Goal: Task Accomplishment & Management: Manage account settings

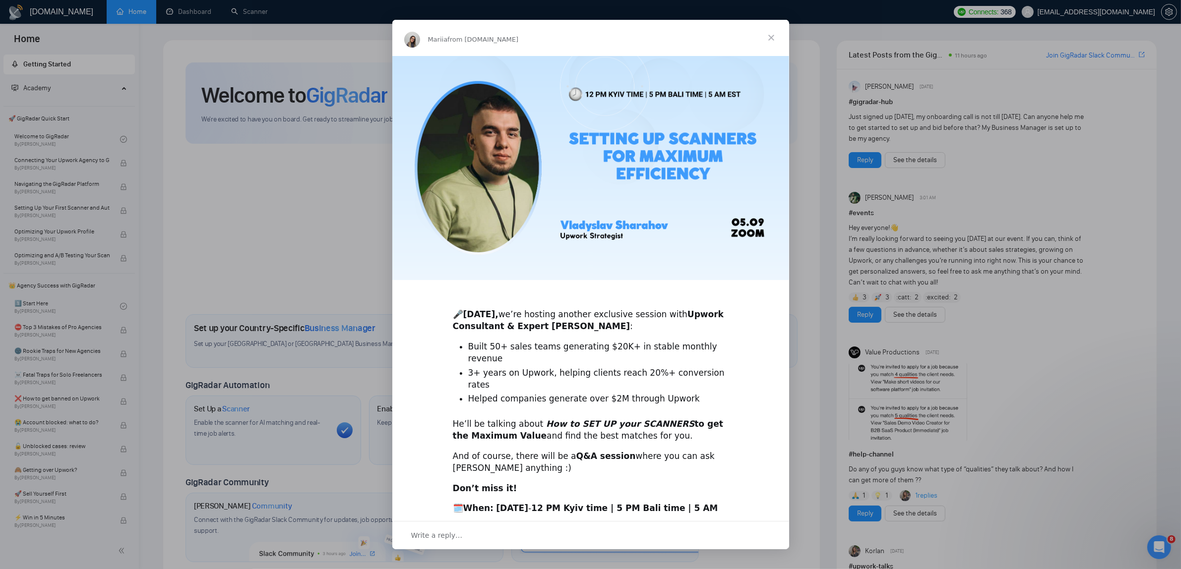
click at [776, 38] on span "Close" at bounding box center [771, 38] width 36 height 36
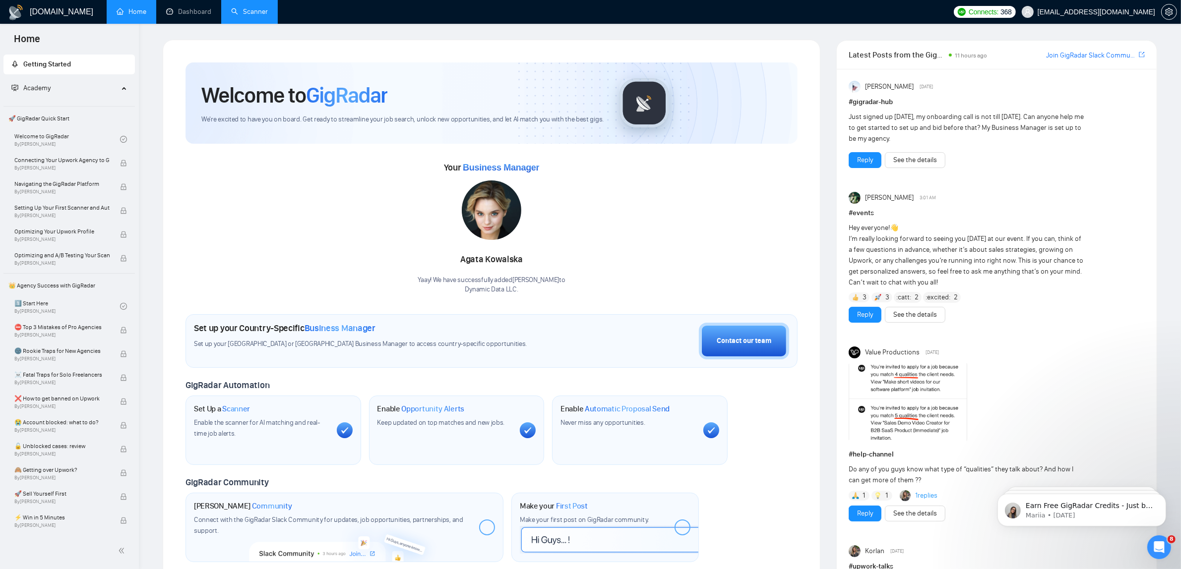
click at [236, 11] on link "Scanner" at bounding box center [249, 11] width 37 height 8
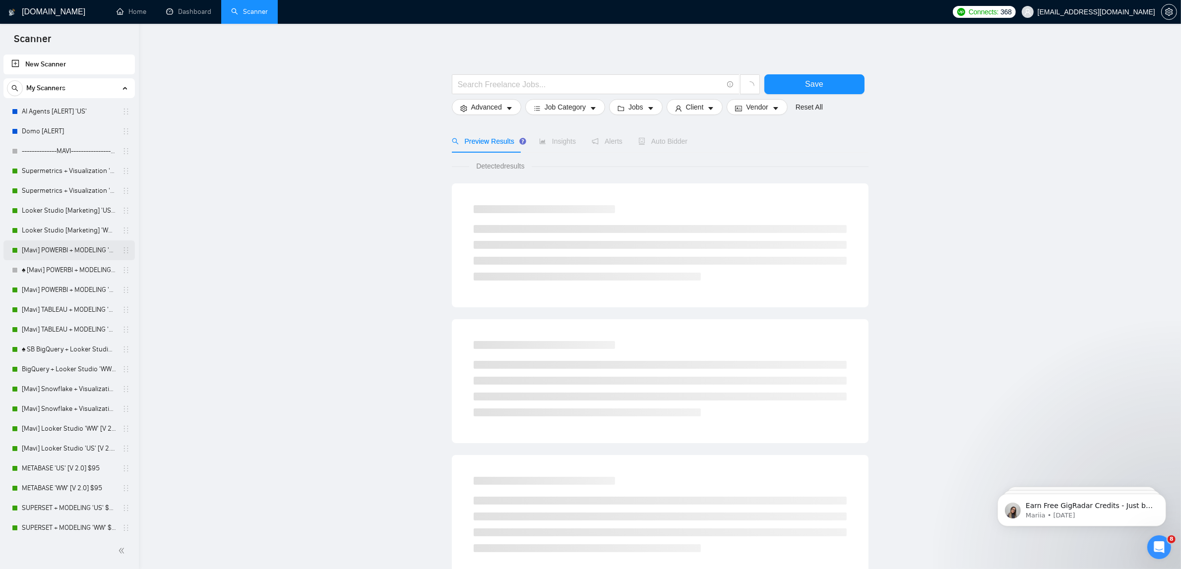
click at [87, 246] on link "[Mavi] POWERBI + MODELING 'US' [V. 2.2] $95" at bounding box center [69, 250] width 94 height 20
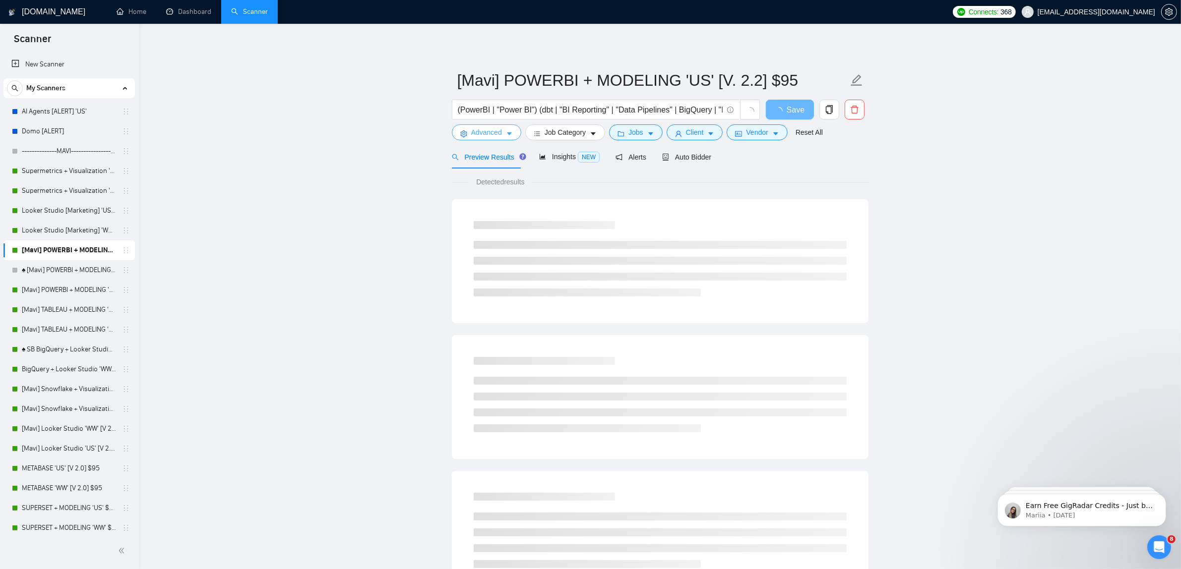
click at [497, 124] on button "Advanced" at bounding box center [486, 132] width 69 height 16
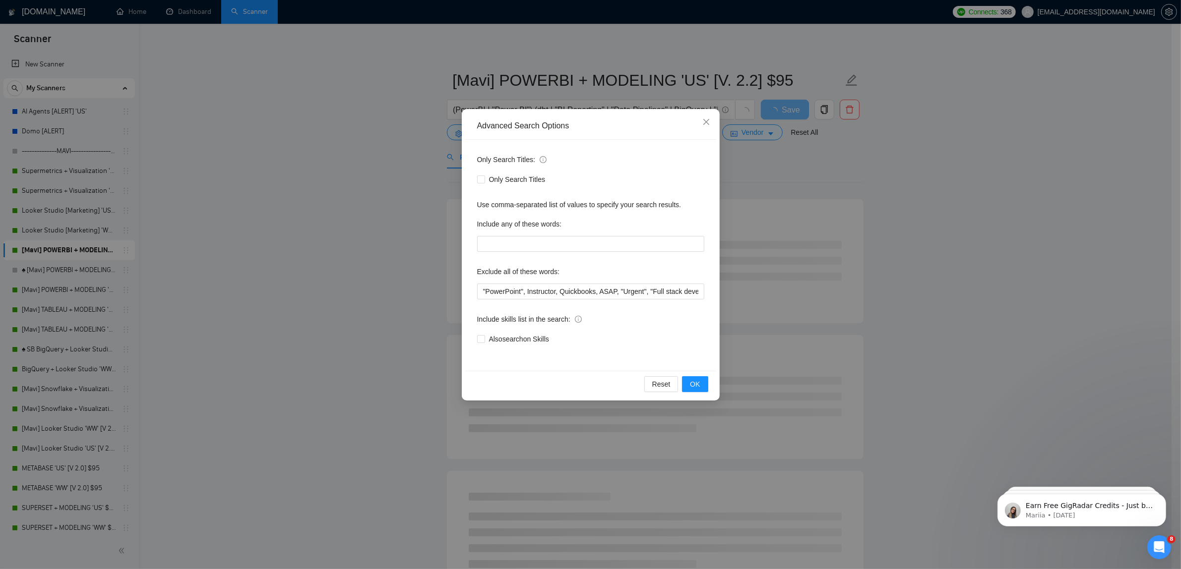
click at [388, 152] on div "Advanced Search Options Only Search Titles: Only Search Titles Use comma-separa…" at bounding box center [590, 284] width 1181 height 569
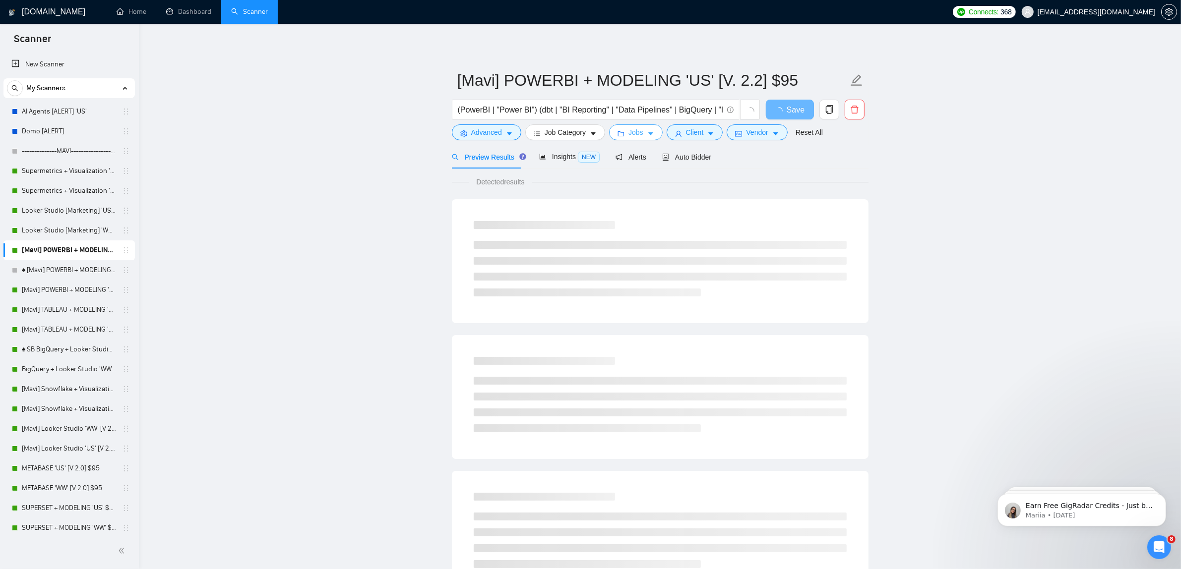
click at [632, 134] on span "Jobs" at bounding box center [635, 132] width 15 height 11
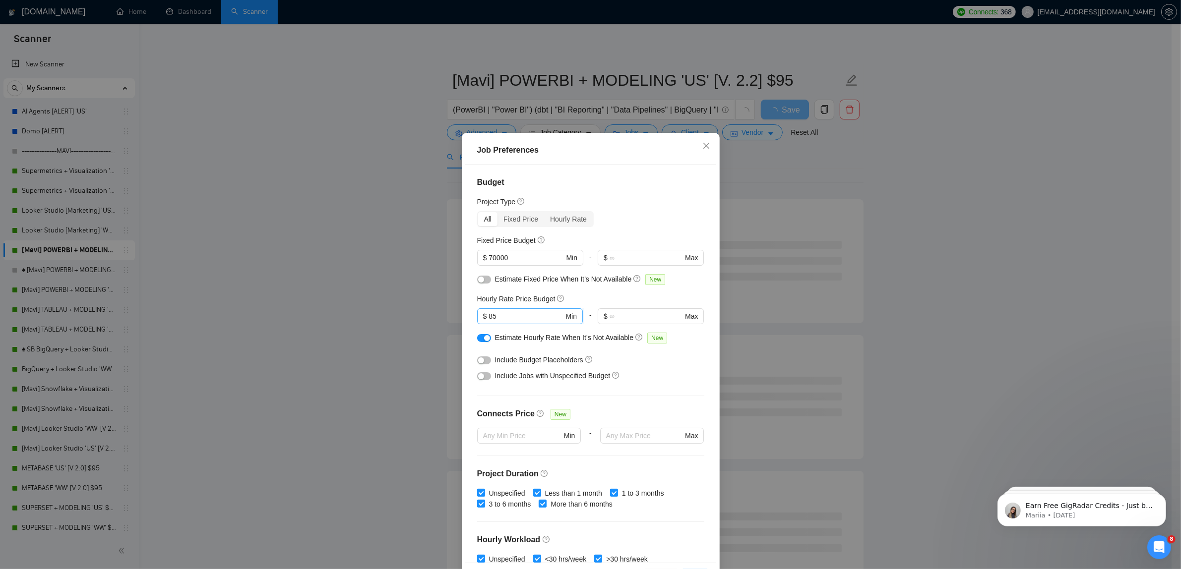
click at [511, 323] on span "$ 85 Min" at bounding box center [530, 316] width 106 height 16
click at [497, 315] on input "85" at bounding box center [525, 316] width 75 height 11
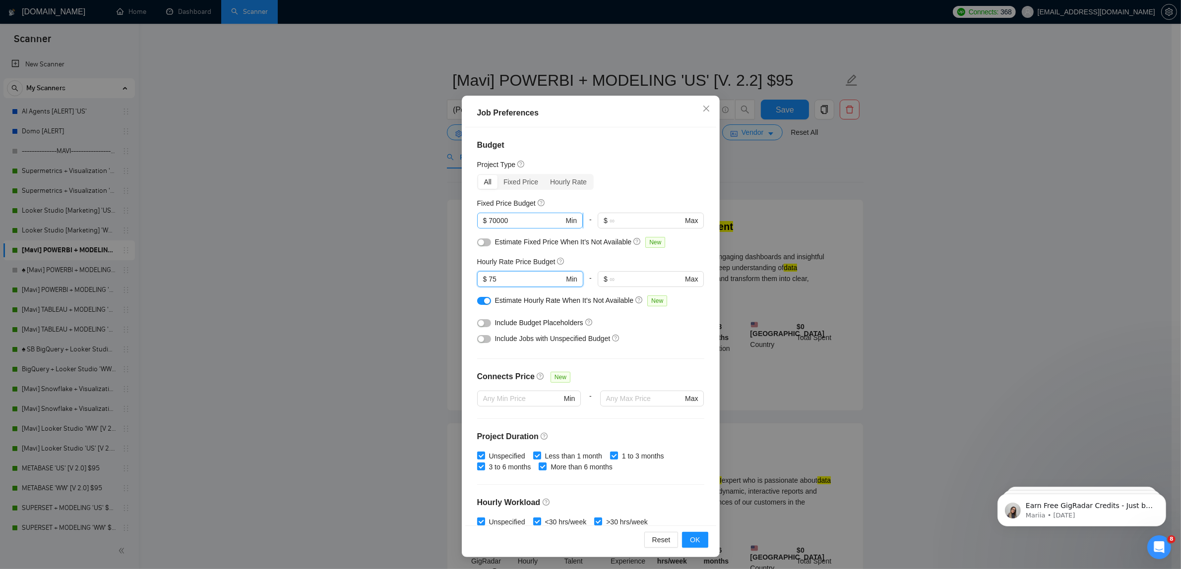
type input "75"
click at [517, 221] on input "70000" at bounding box center [525, 220] width 75 height 11
click at [697, 536] on button "OK" at bounding box center [695, 540] width 26 height 16
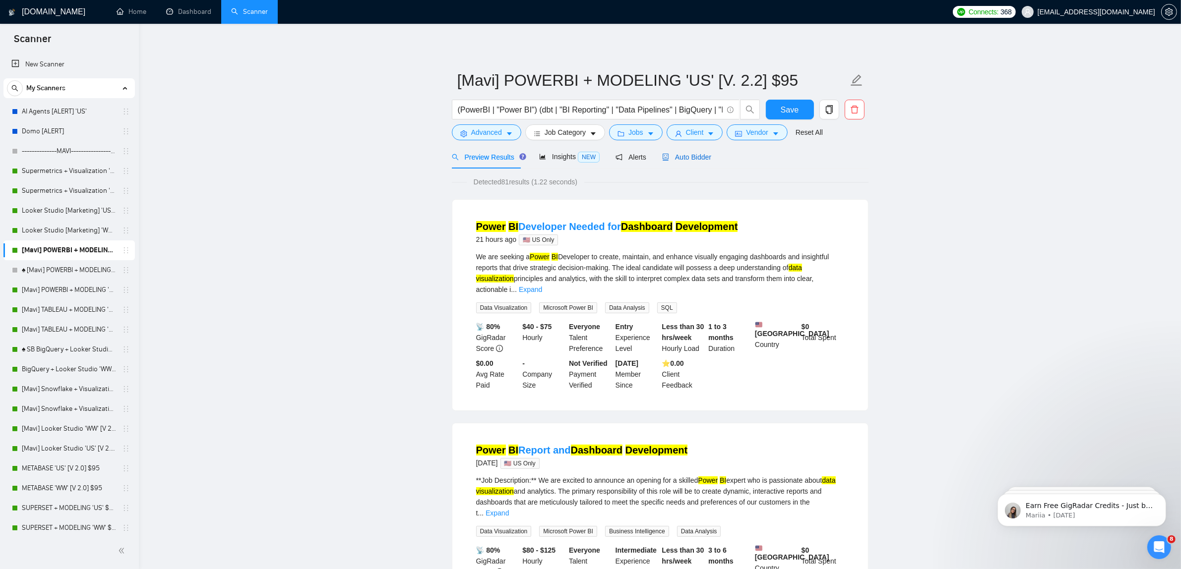
click at [675, 153] on span "Auto Bidder" at bounding box center [686, 157] width 49 height 8
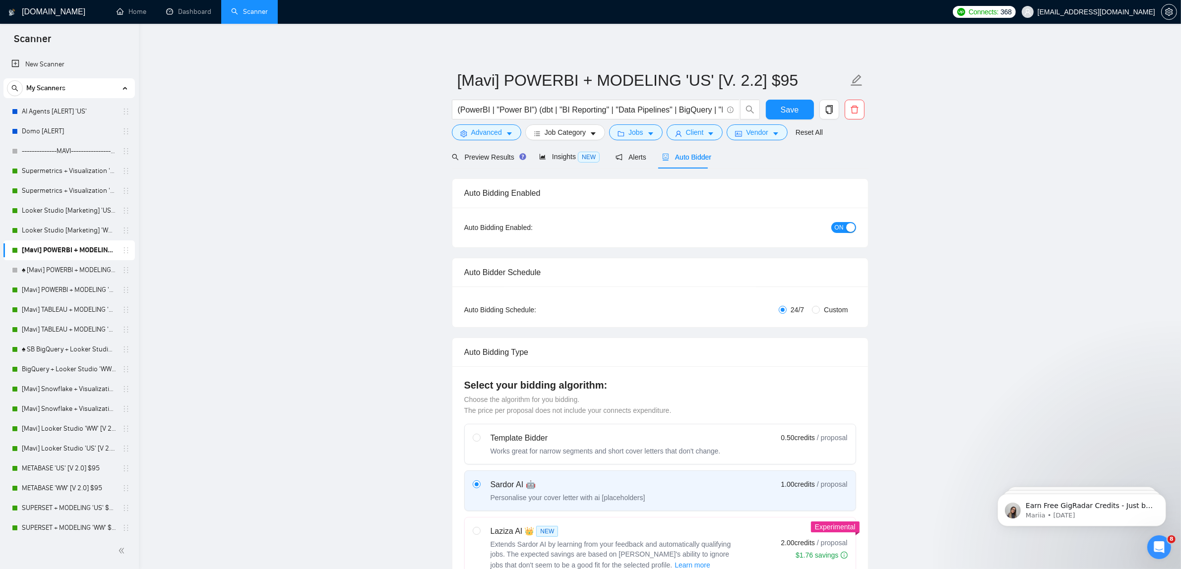
checkbox input "true"
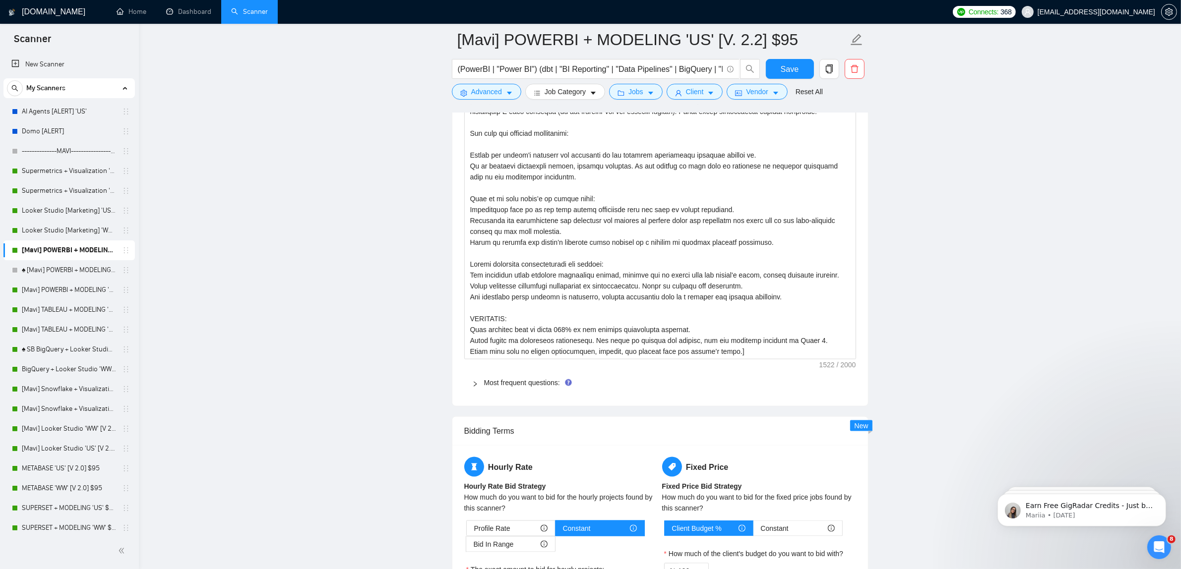
scroll to position [1673, 0]
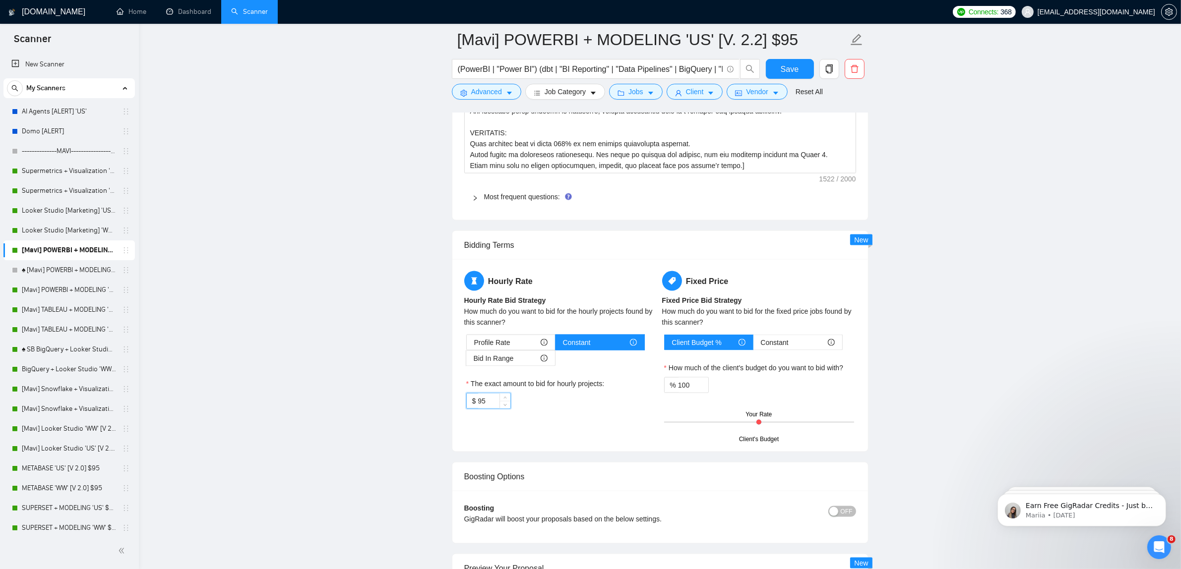
drag, startPoint x: 486, startPoint y: 413, endPoint x: 459, endPoint y: 412, distance: 27.3
click at [459, 412] on div "Hourly Rate Hourly Rate Bid Strategy How much do you want to bid for the hourly…" at bounding box center [660, 355] width 416 height 192
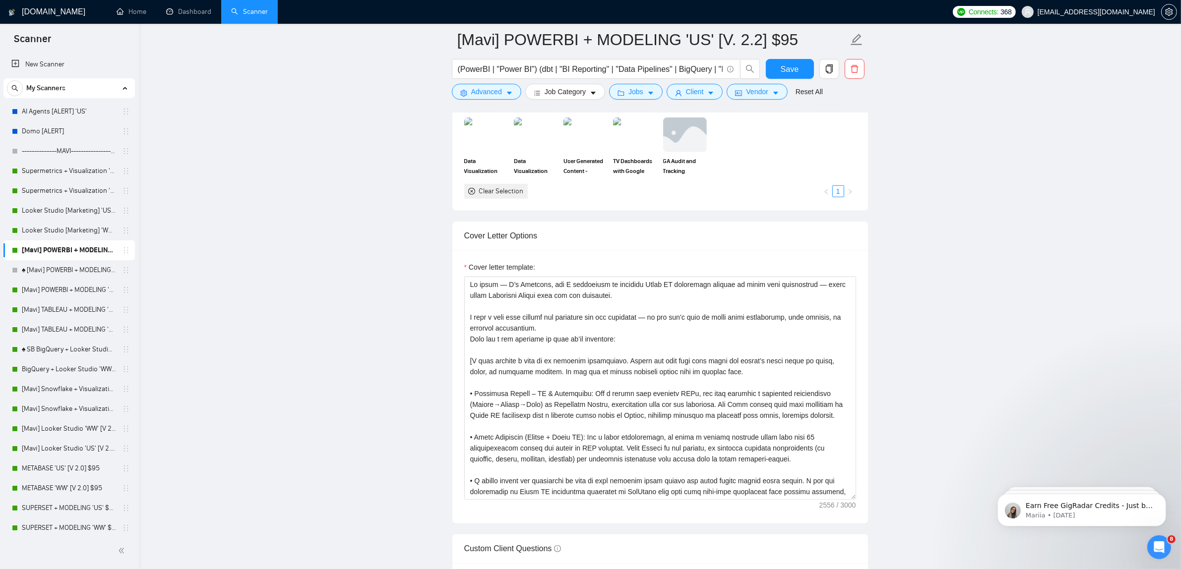
scroll to position [930, 0]
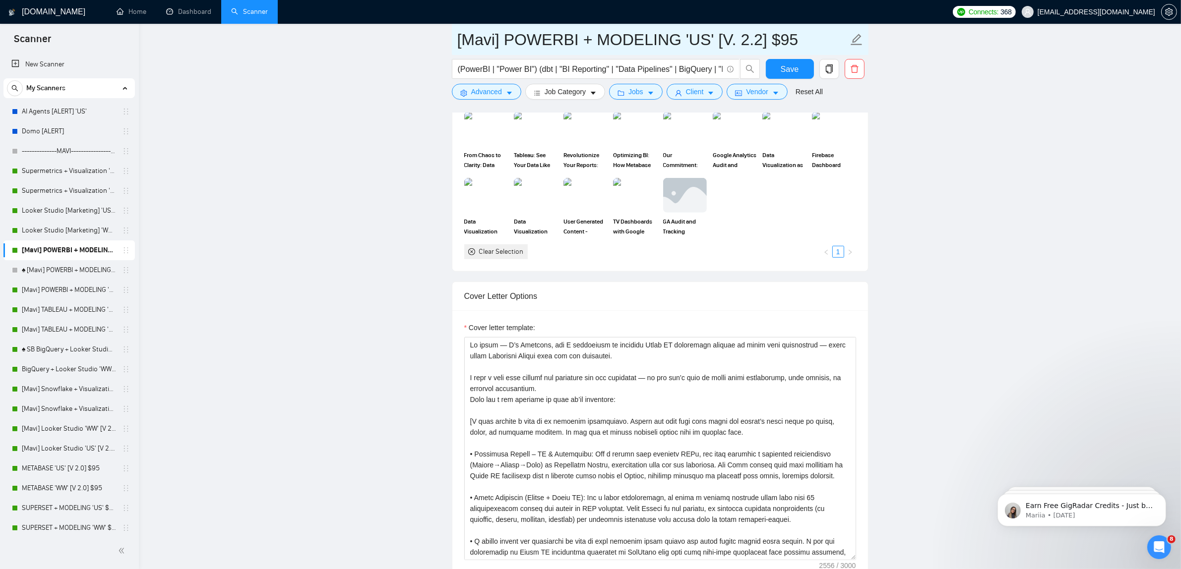
type input "80"
click at [793, 41] on input "[Mavi] POWERBI + MODELING 'US' [V. 2.2] $95" at bounding box center [652, 39] width 391 height 25
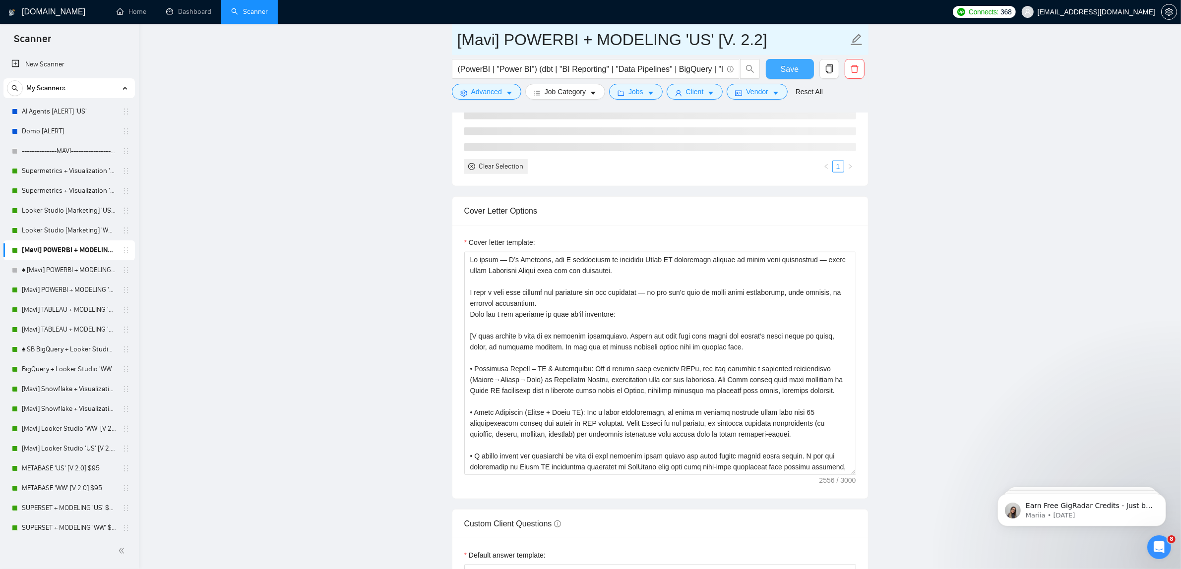
type input "[Mavi] POWERBI + MODELING 'US' [V. 2.2]"
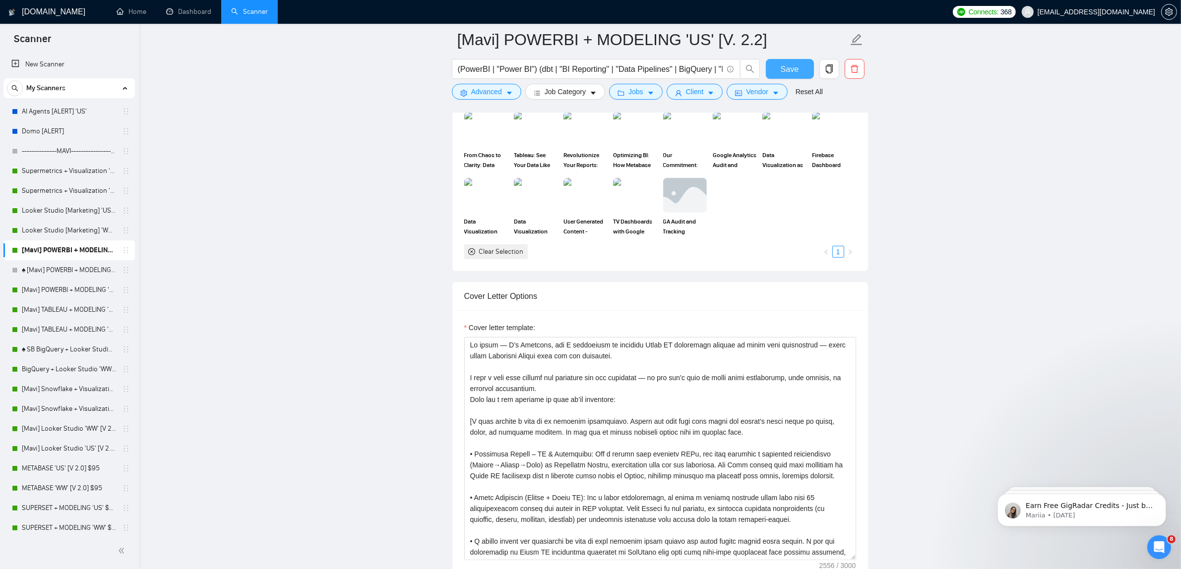
click at [788, 67] on span "Save" at bounding box center [789, 69] width 18 height 12
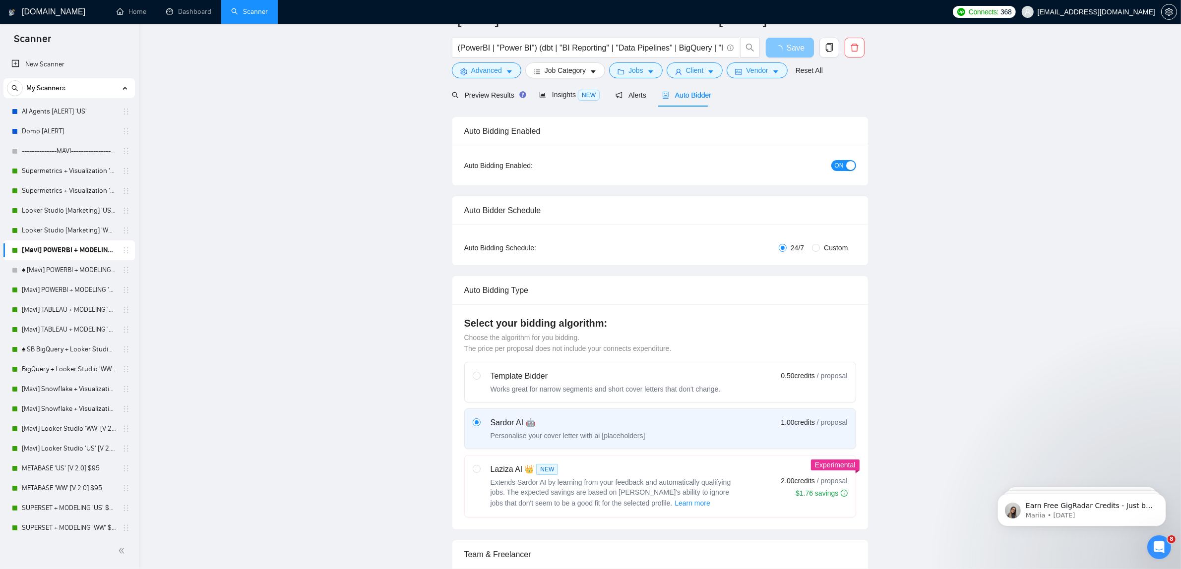
scroll to position [0, 0]
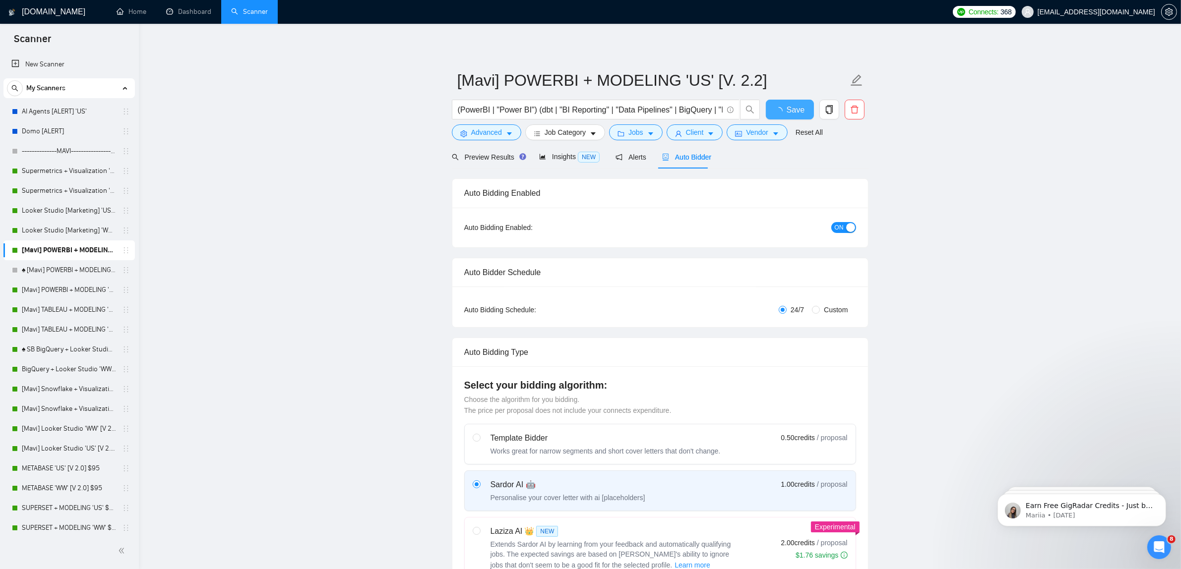
checkbox input "true"
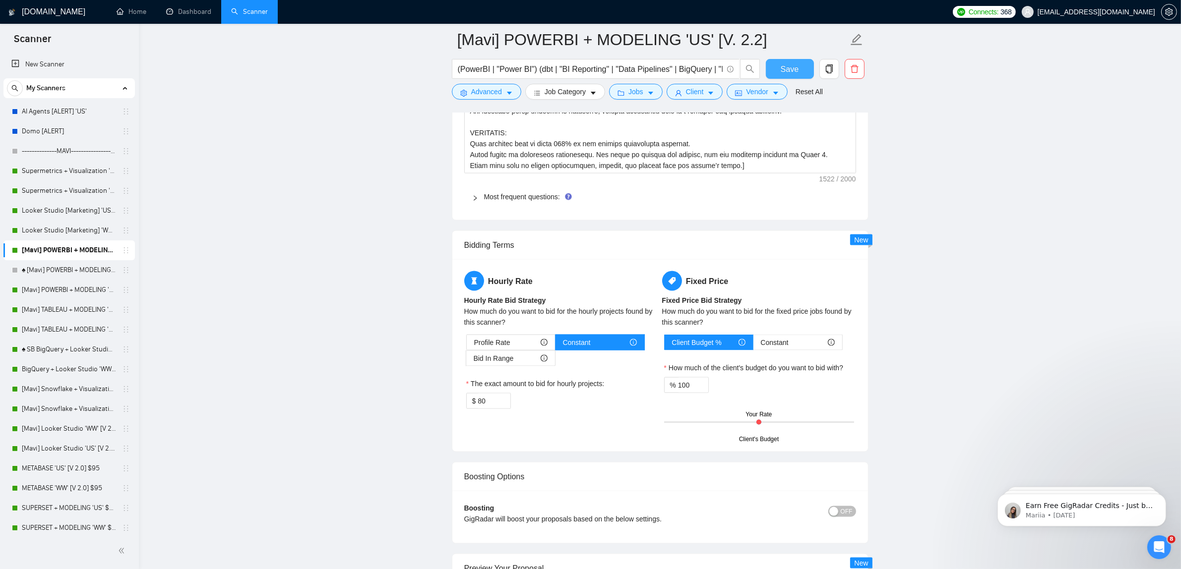
scroll to position [1364, 0]
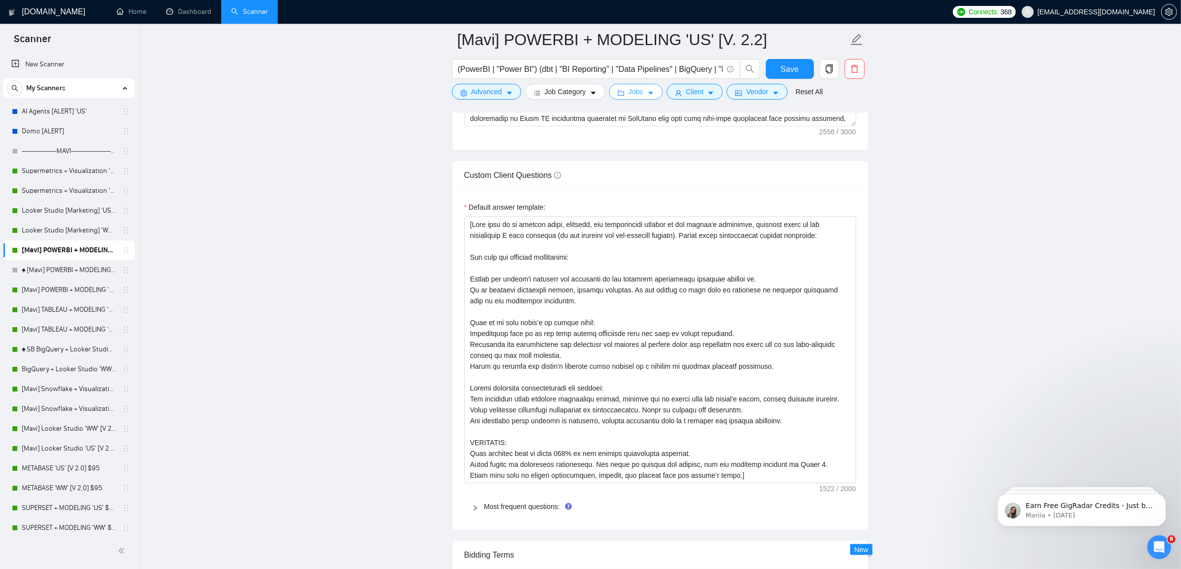
click at [636, 93] on span "Jobs" at bounding box center [635, 91] width 15 height 11
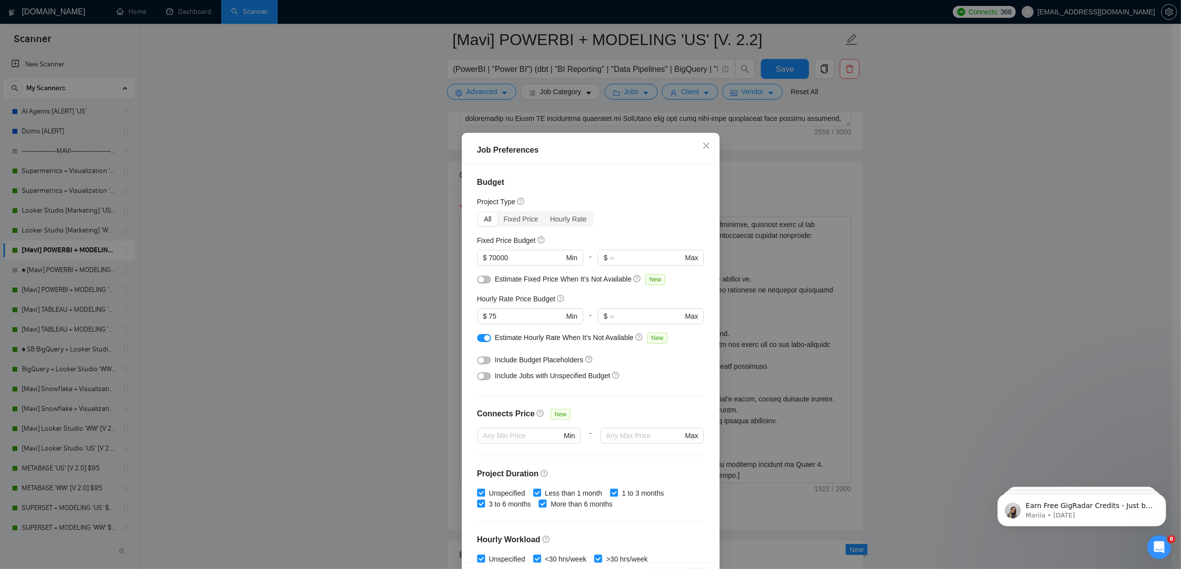
click at [484, 336] on div "button" at bounding box center [487, 338] width 6 height 6
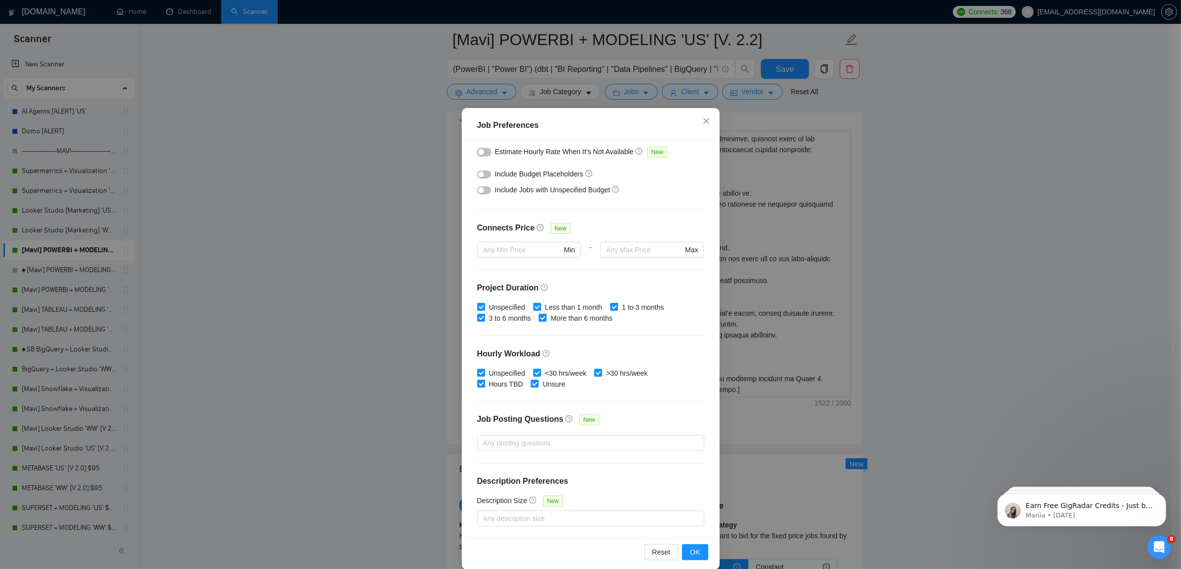
scroll to position [38, 0]
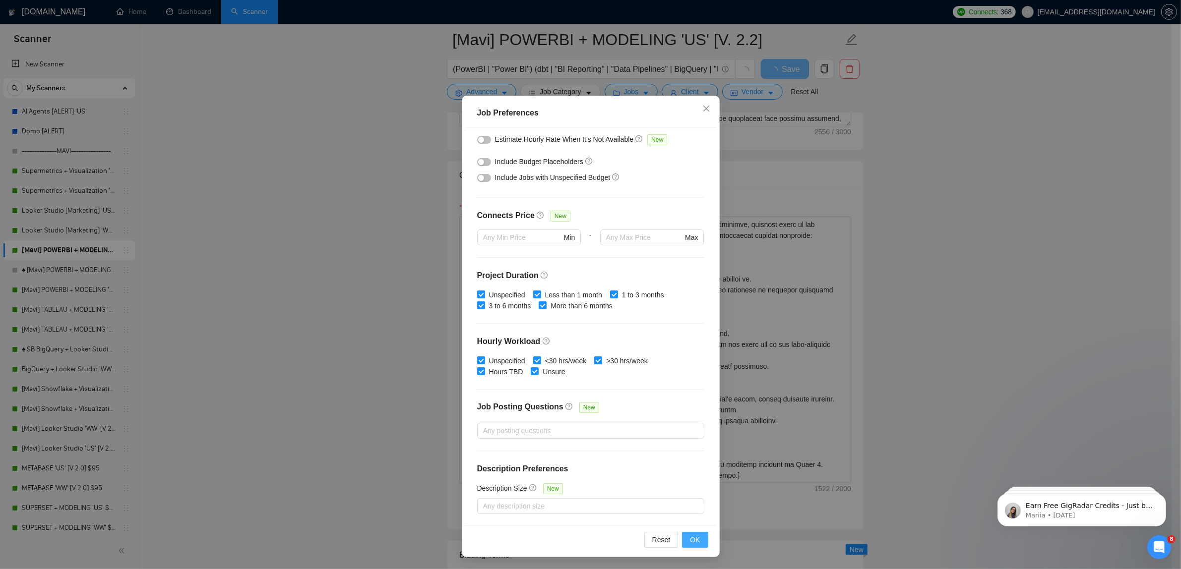
click at [690, 543] on span "OK" at bounding box center [695, 539] width 10 height 11
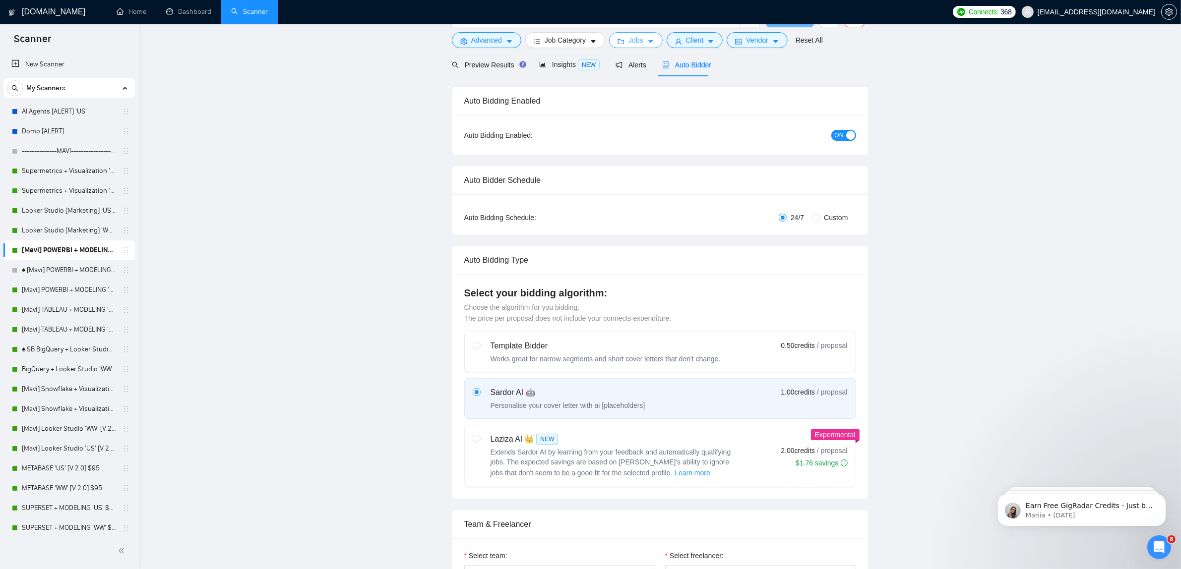
scroll to position [0, 0]
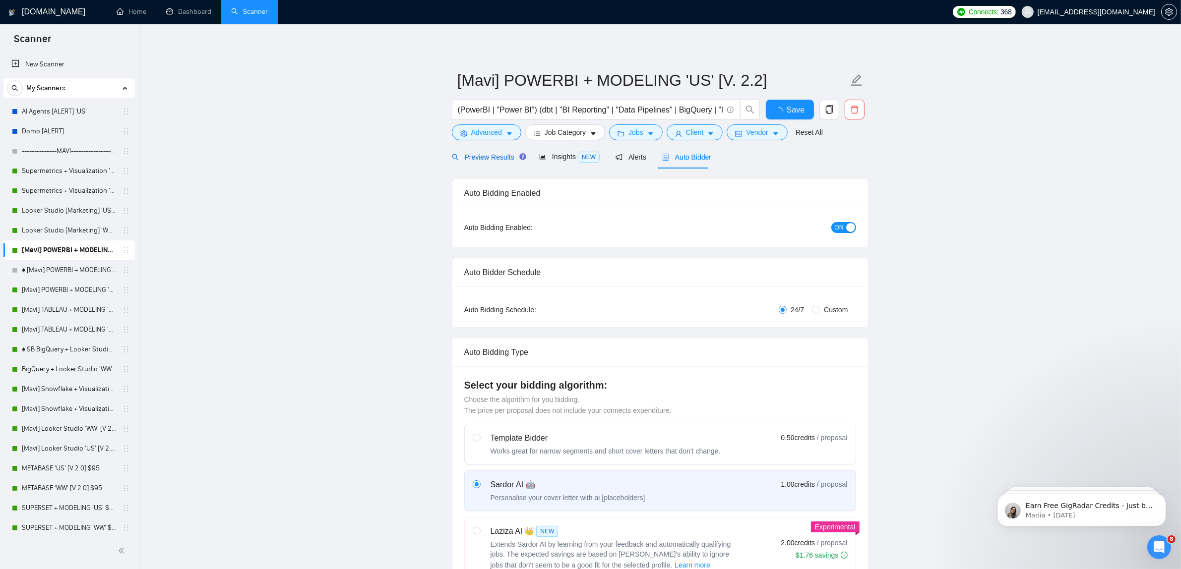
click at [505, 157] on span "Preview Results" at bounding box center [487, 157] width 71 height 8
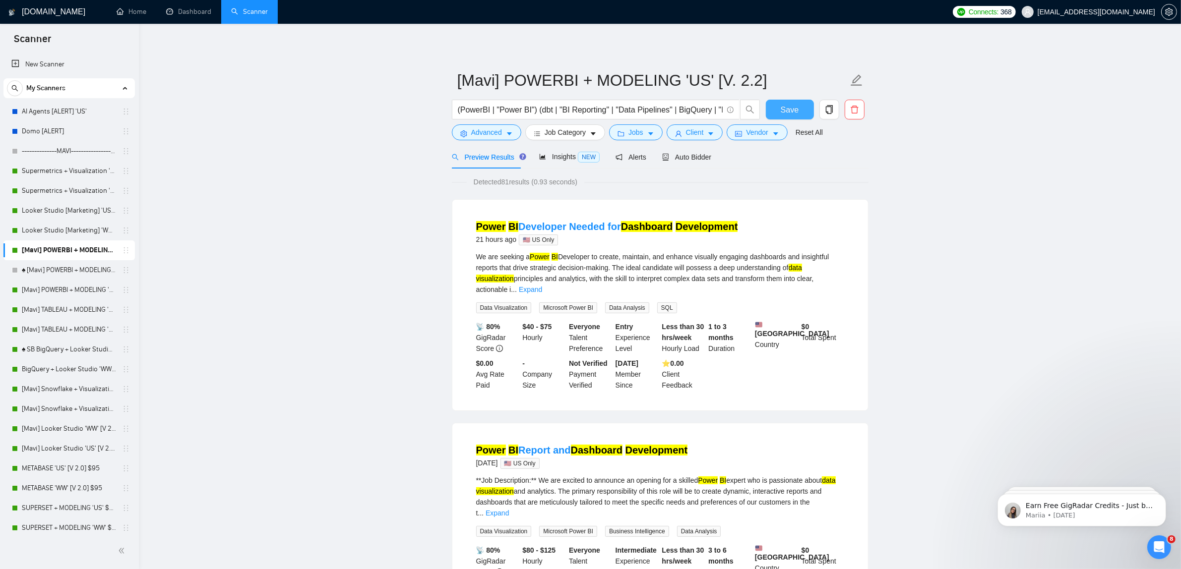
click at [779, 106] on button "Save" at bounding box center [790, 110] width 48 height 20
click at [627, 139] on button "Jobs" at bounding box center [636, 132] width 54 height 16
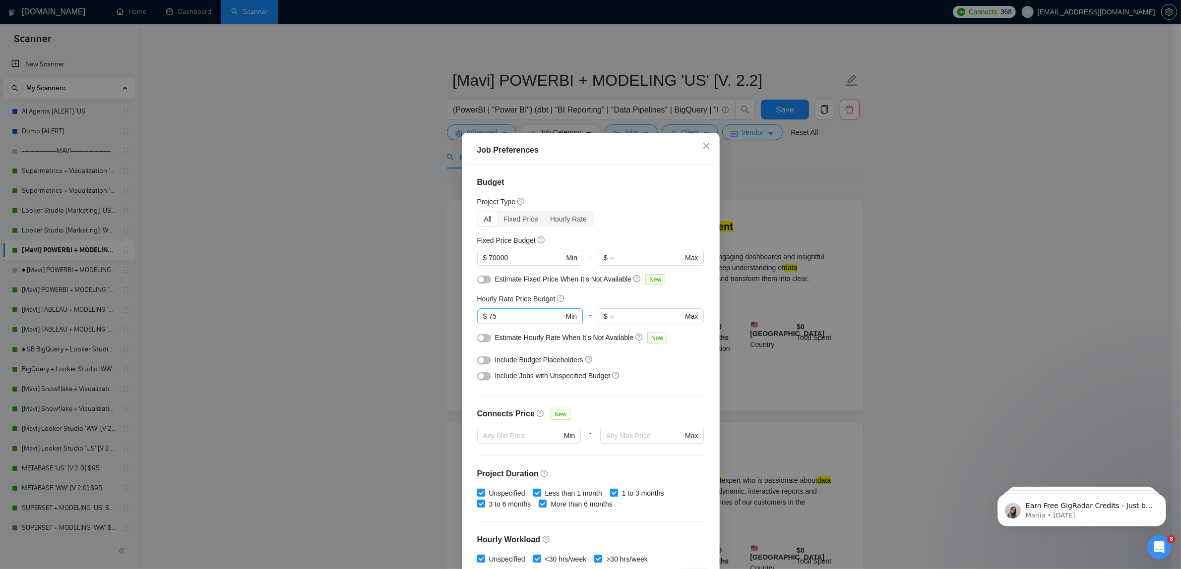
click at [502, 316] on input "75" at bounding box center [525, 316] width 75 height 11
type input "80"
click at [627, 365] on div "Include Budget Placeholders" at bounding box center [594, 360] width 199 height 11
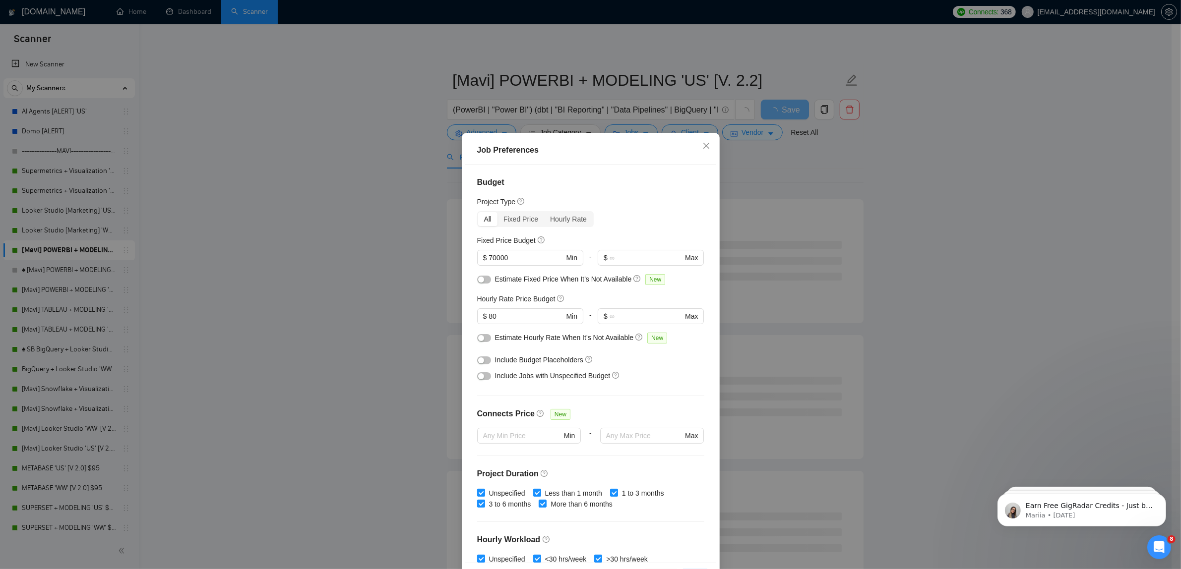
click at [478, 378] on div "button" at bounding box center [481, 376] width 6 height 6
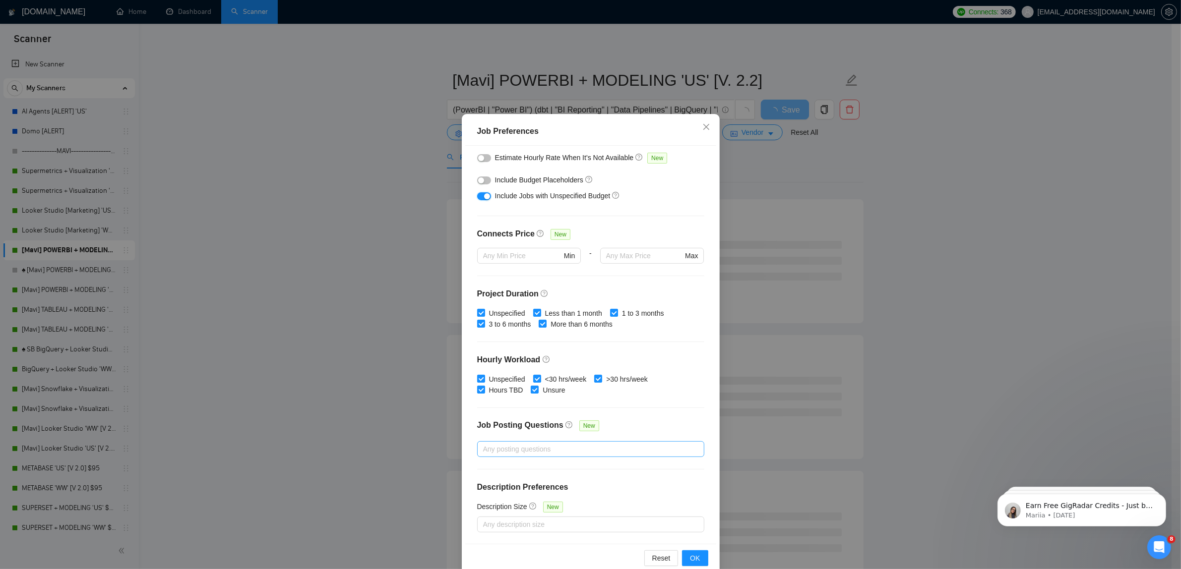
scroll to position [38, 0]
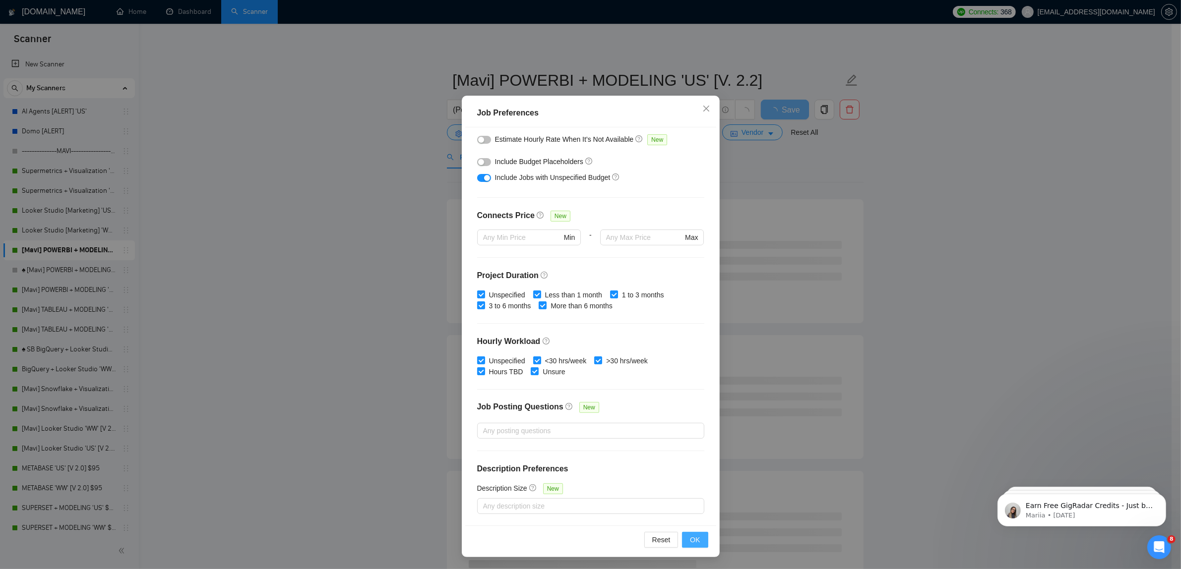
click at [692, 538] on span "OK" at bounding box center [695, 539] width 10 height 11
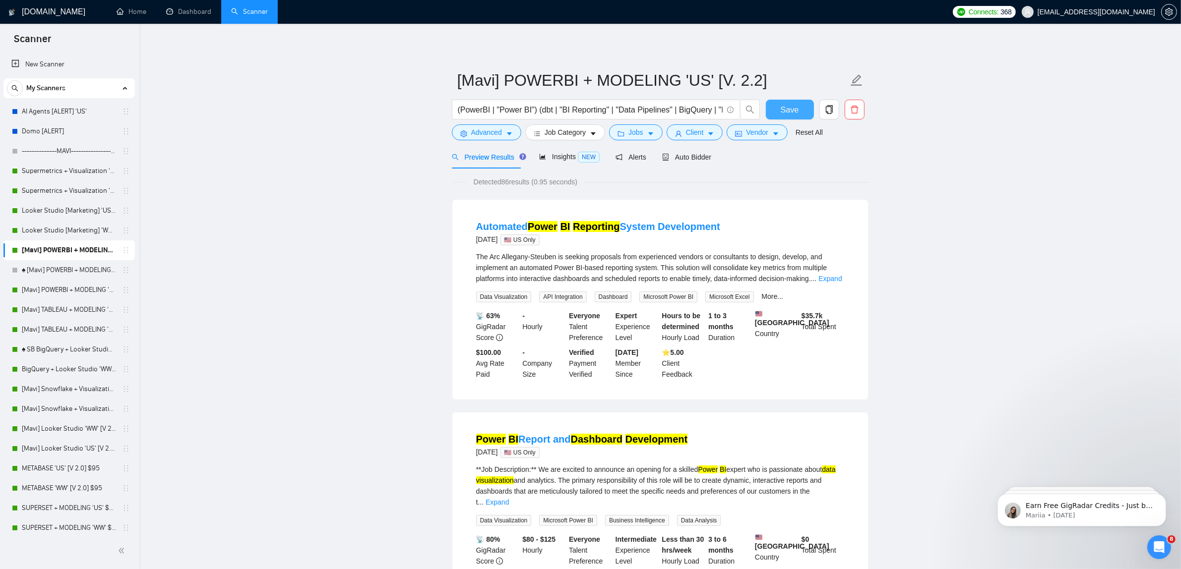
click at [779, 104] on button "Save" at bounding box center [790, 110] width 48 height 20
click at [827, 108] on icon "copy" at bounding box center [829, 109] width 9 height 9
click at [824, 162] on span "Yes" at bounding box center [822, 159] width 11 height 11
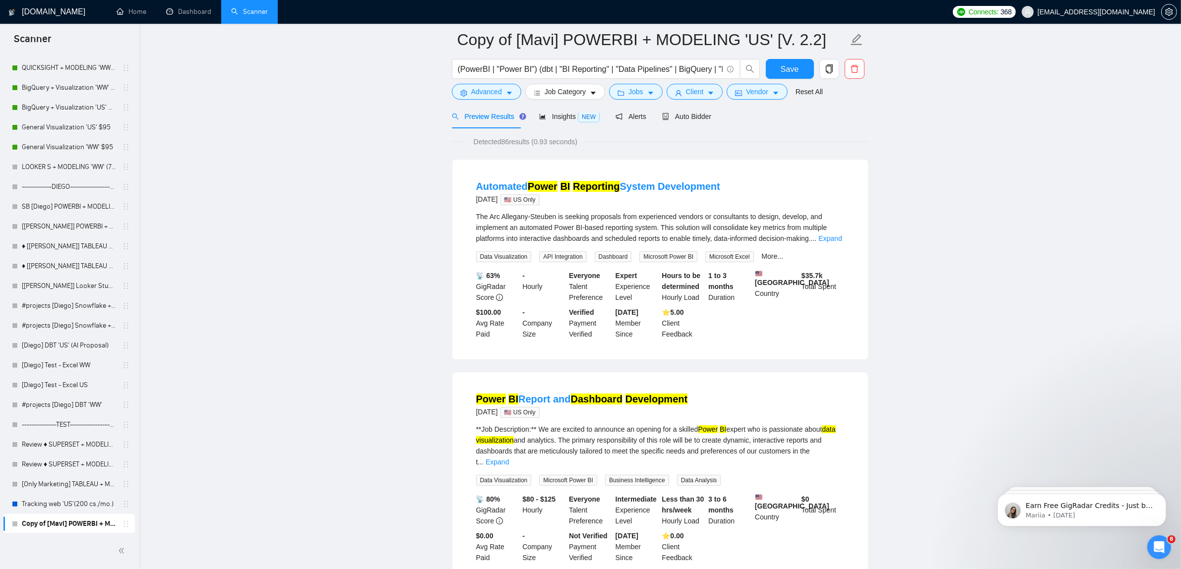
scroll to position [62, 0]
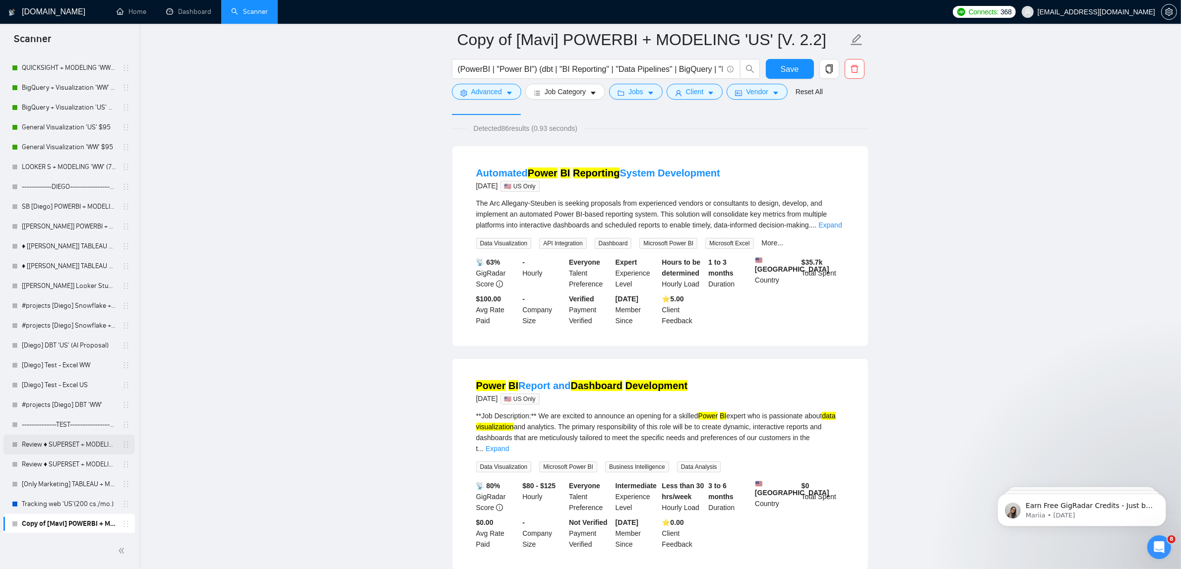
click at [99, 447] on link "Review ♦ SUPERSET + MODELING 'US ONLY' (0 cs./mo.)" at bounding box center [69, 445] width 94 height 20
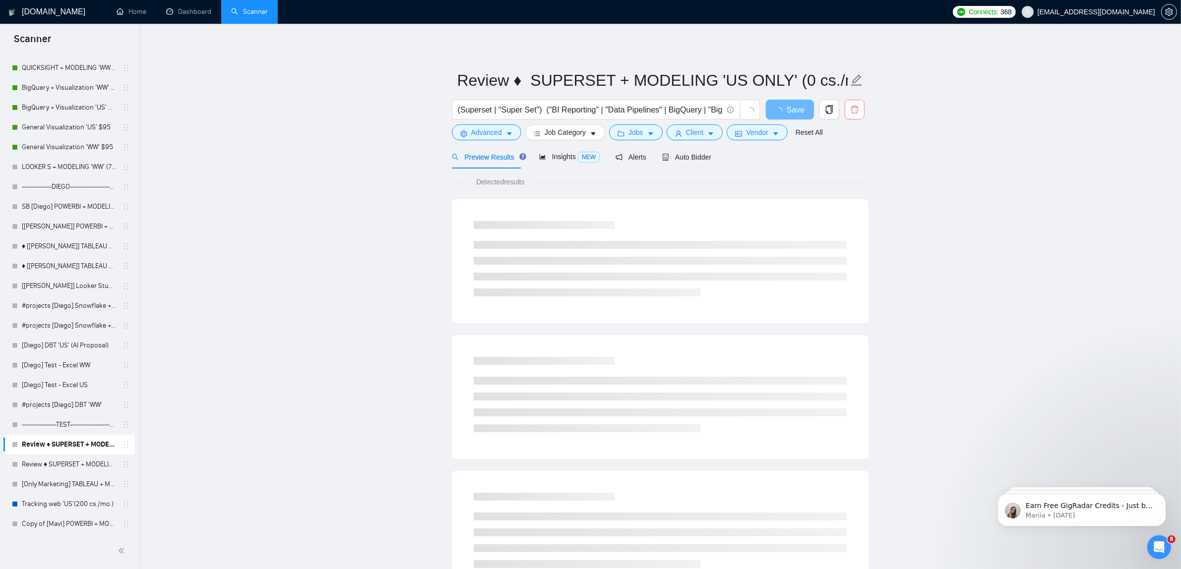
click at [861, 113] on span "delete" at bounding box center [854, 109] width 19 height 9
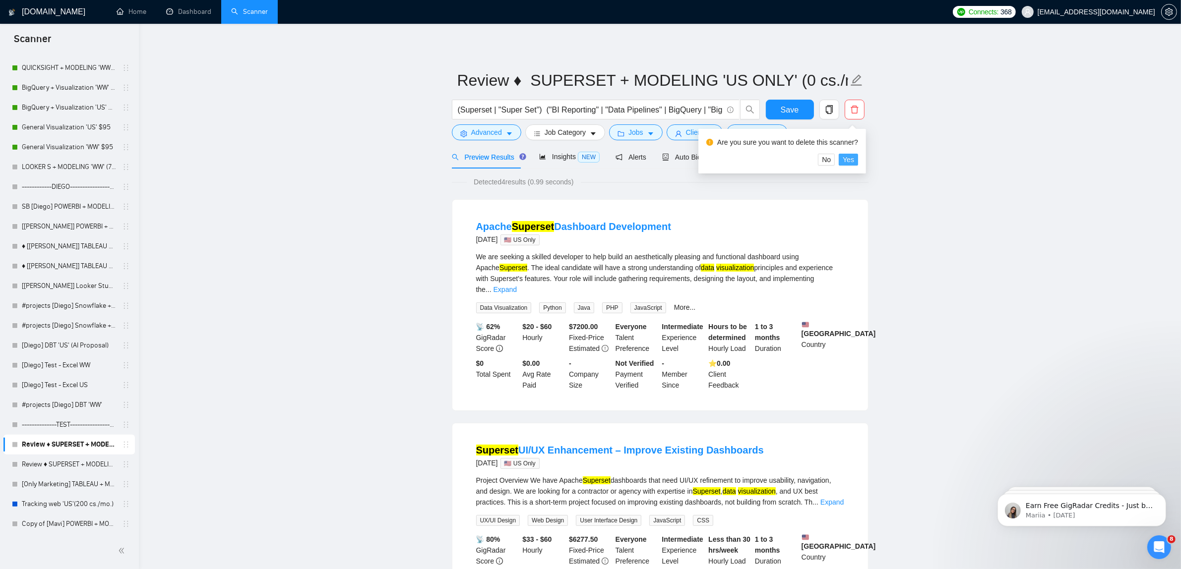
click at [853, 159] on button "Yes" at bounding box center [847, 160] width 19 height 12
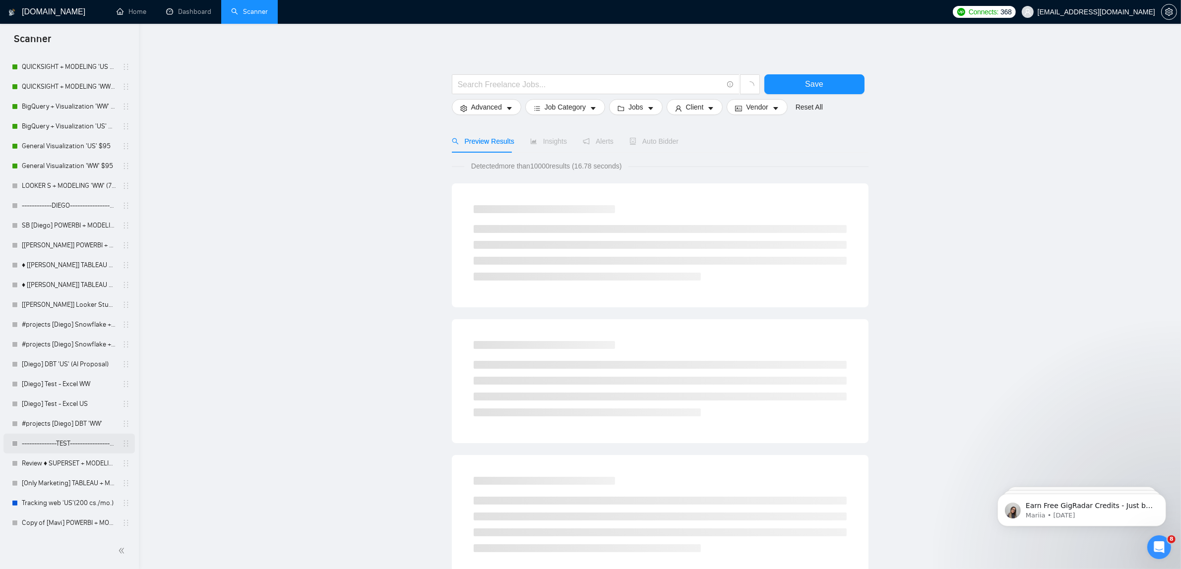
scroll to position [579, 0]
click at [71, 459] on link "Review ♦ SUPERSET + MODELING 'WW' (10 cs./mo.)" at bounding box center [69, 465] width 94 height 20
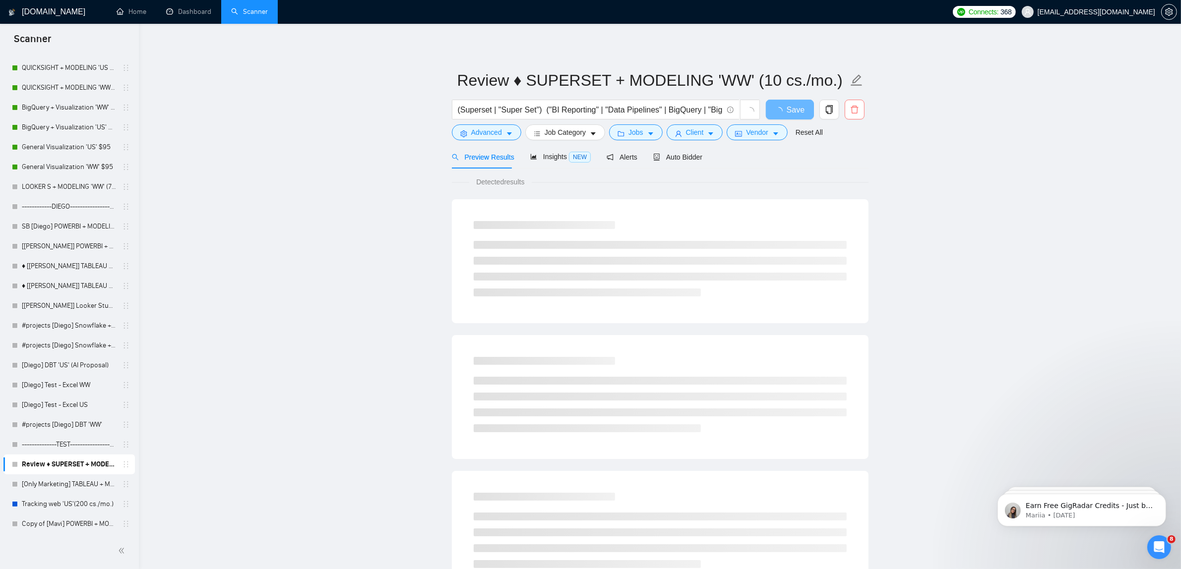
click at [856, 109] on icon "delete" at bounding box center [853, 110] width 7 height 8
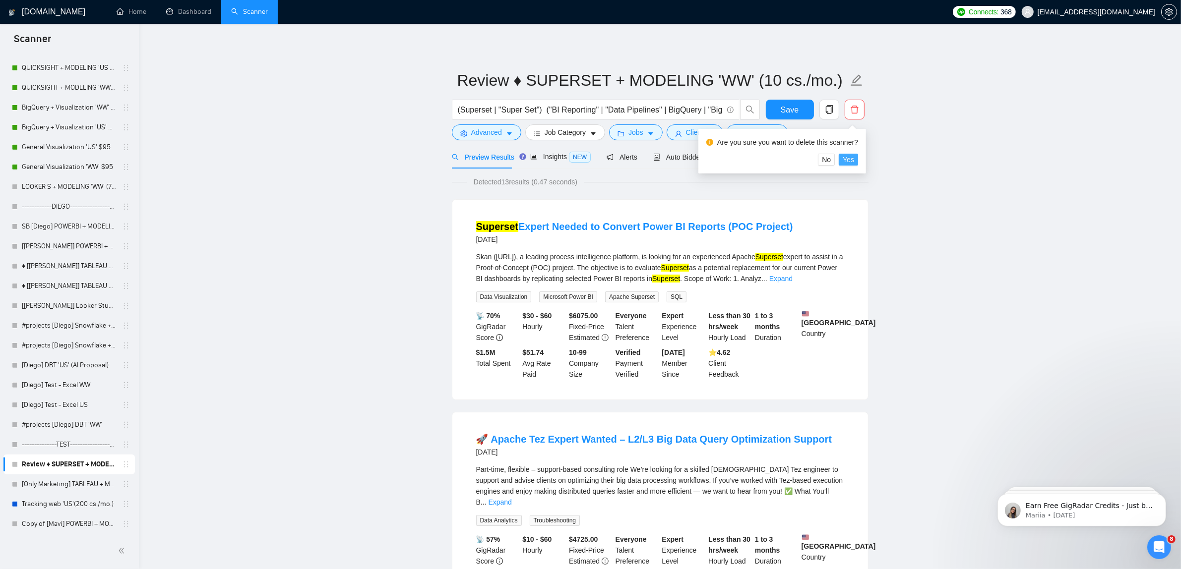
click at [847, 155] on span "Yes" at bounding box center [847, 159] width 11 height 11
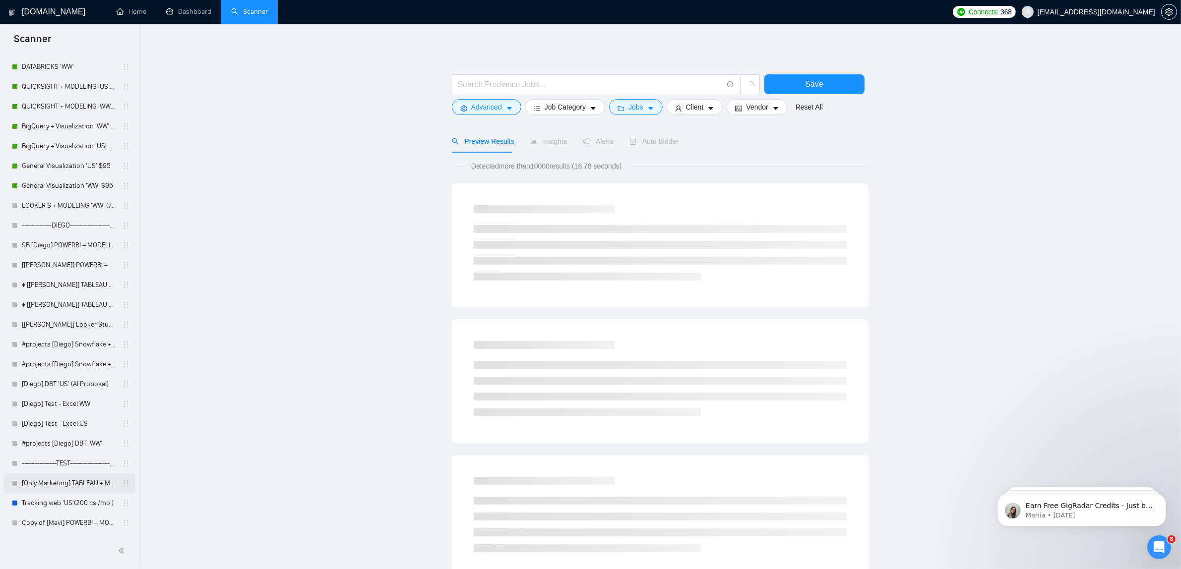
scroll to position [559, 0]
click at [71, 485] on link "[Only Marketing] TABLEAU + MODELING + MKT 'WW' (130 cs./mo.)" at bounding box center [69, 485] width 94 height 20
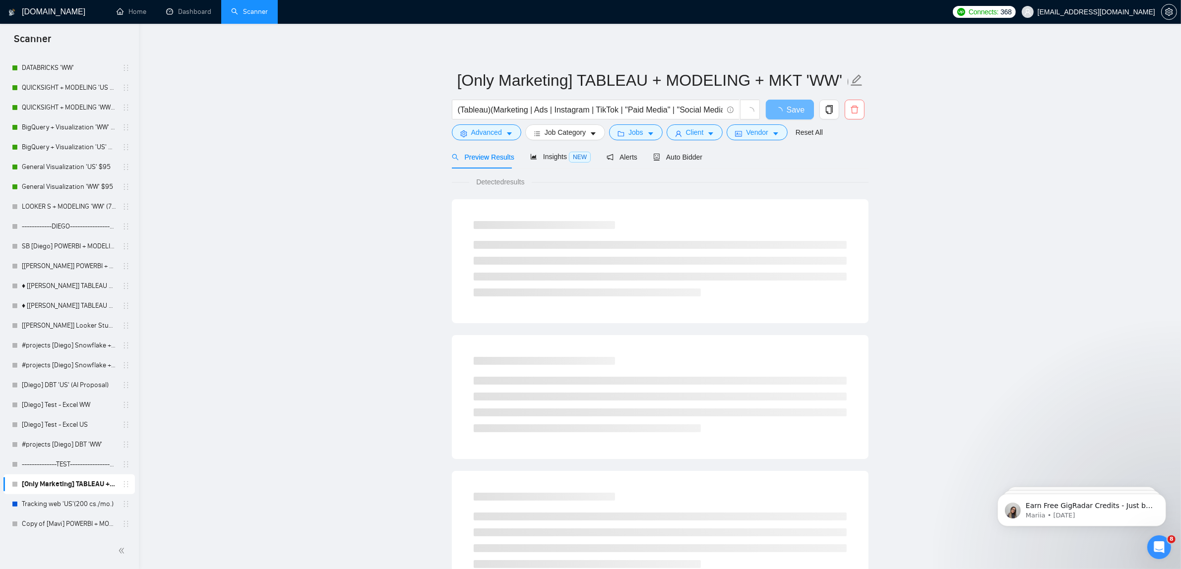
click at [854, 108] on icon "delete" at bounding box center [853, 110] width 7 height 8
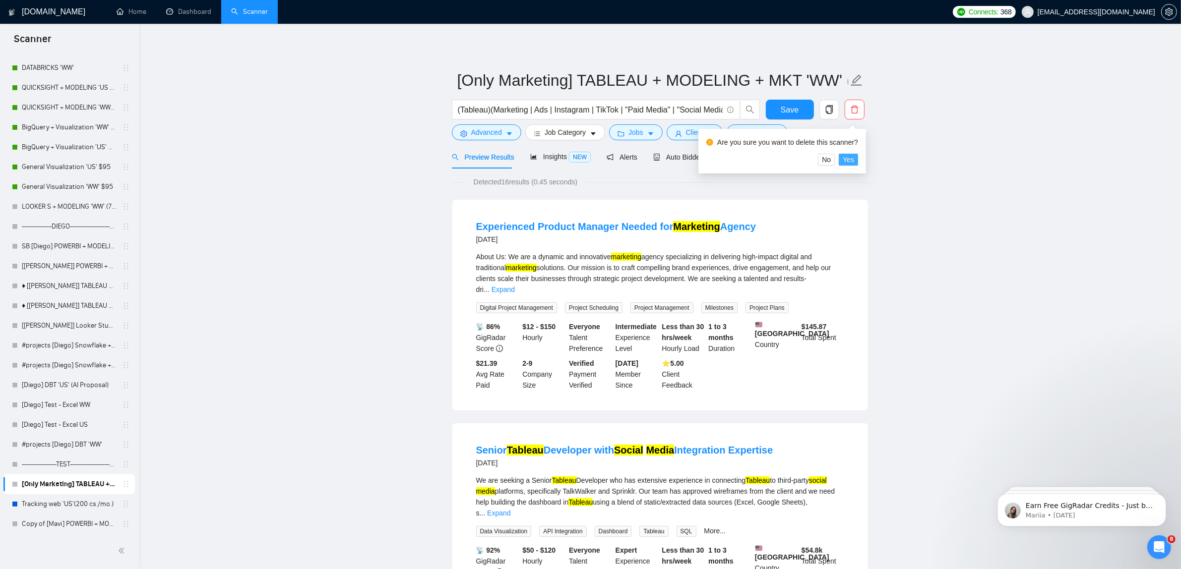
click at [842, 159] on span "Yes" at bounding box center [847, 159] width 11 height 11
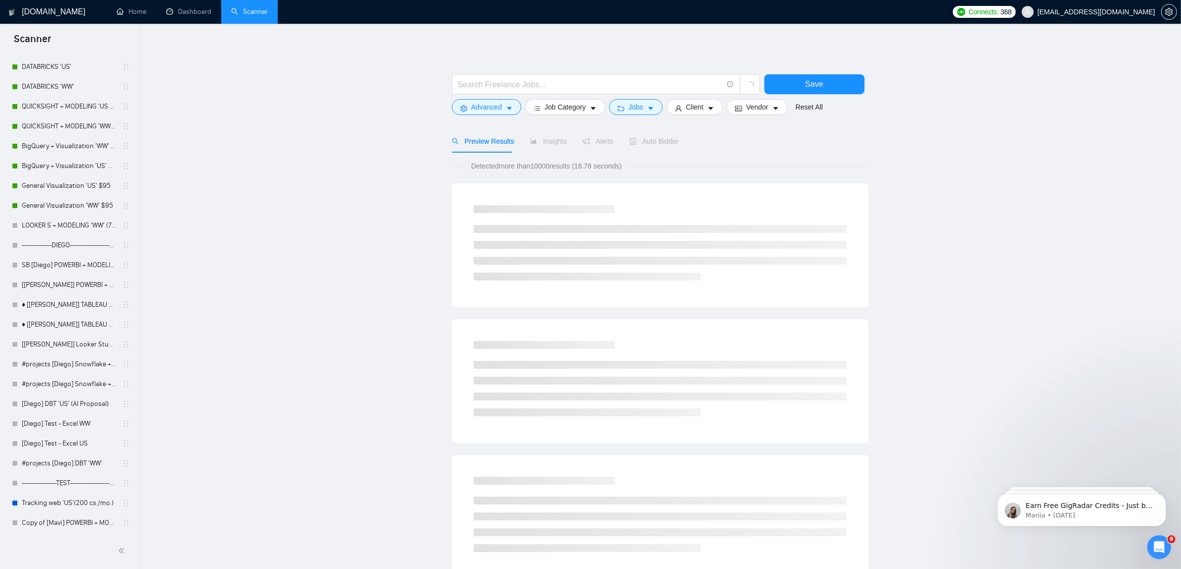
scroll to position [539, 0]
click at [75, 499] on link "Tracking web 'US'(200 cs./mo.)" at bounding box center [69, 504] width 94 height 20
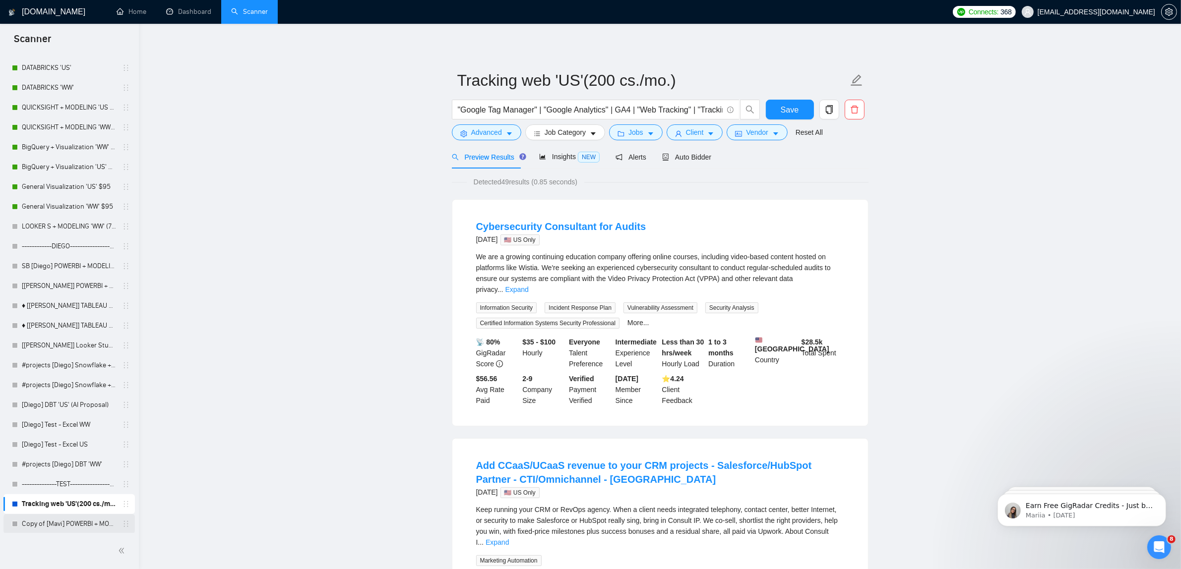
click at [56, 527] on link "Copy of [Mavi] POWERBI + MODELING 'US' [V. 2.2]" at bounding box center [69, 524] width 94 height 20
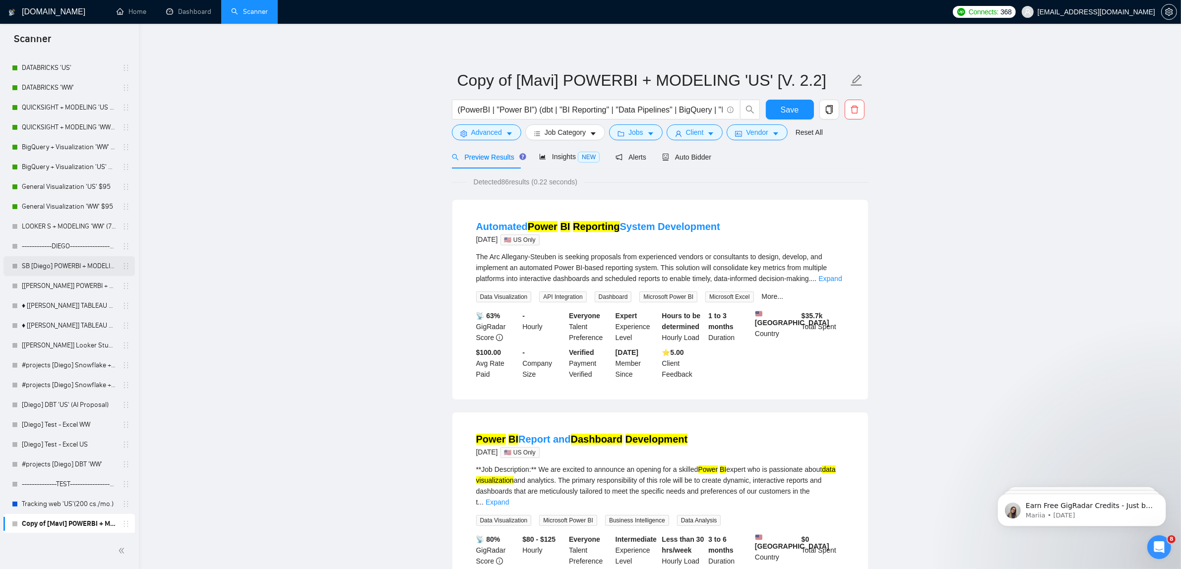
click at [71, 269] on link "SB [Diego] POWERBI + MODELING 'US' (Locked Proposal)" at bounding box center [69, 266] width 94 height 20
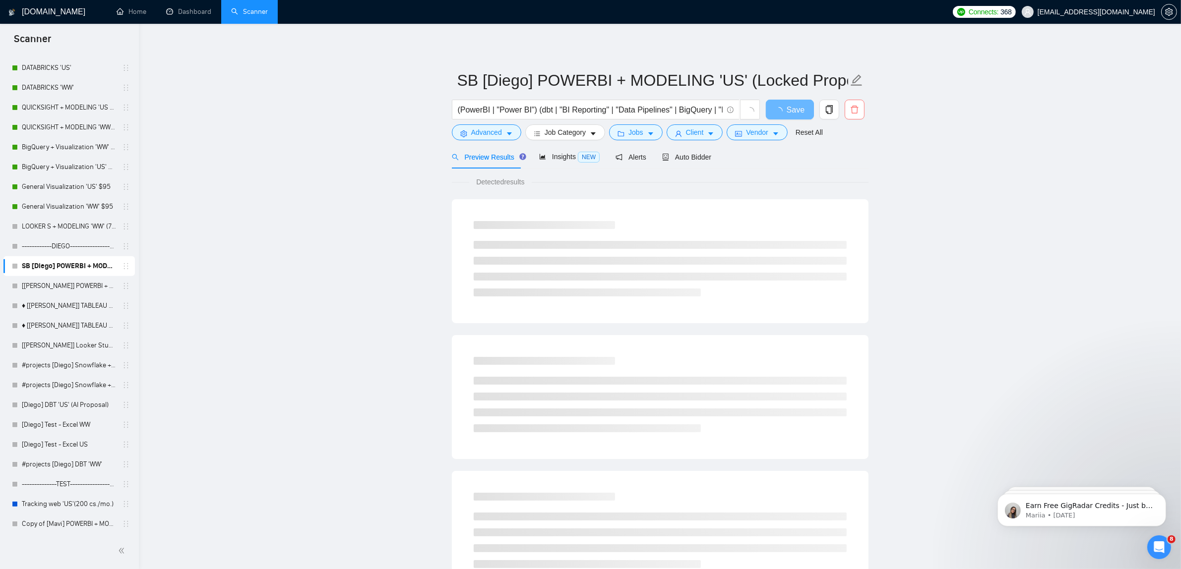
click at [851, 114] on icon "delete" at bounding box center [854, 109] width 9 height 9
click at [847, 155] on span "Yes" at bounding box center [847, 159] width 11 height 11
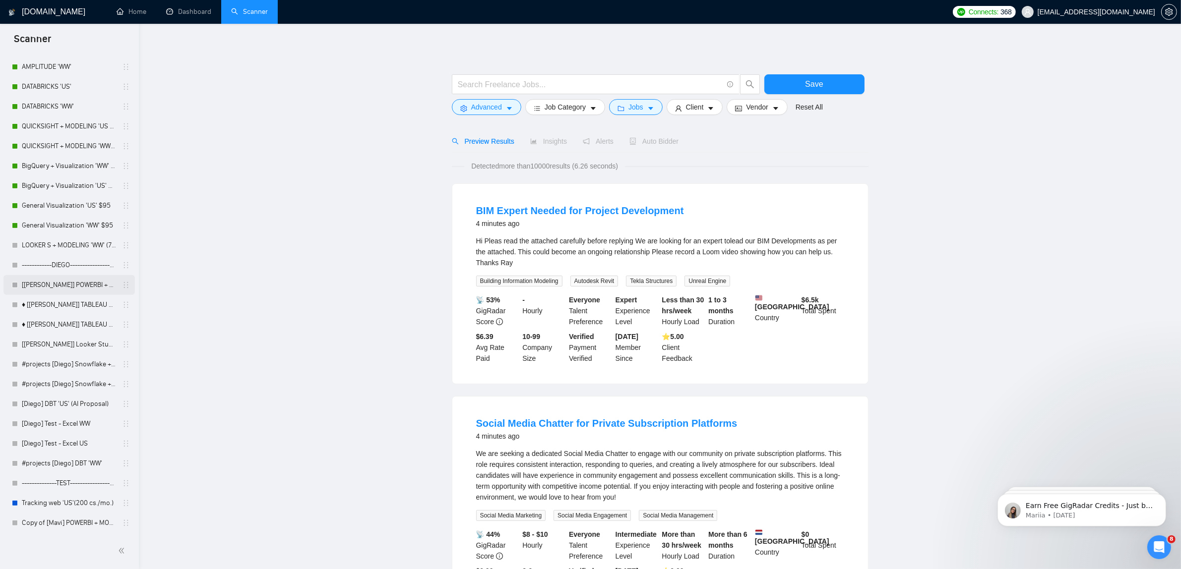
scroll to position [520, 0]
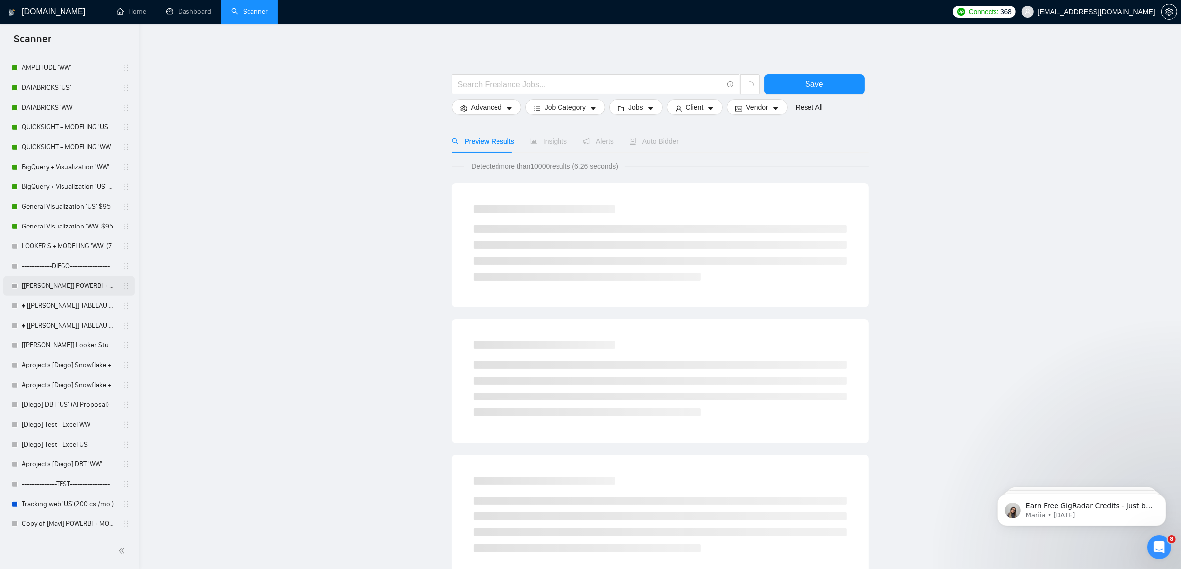
click at [27, 283] on link "[[PERSON_NAME]] POWERBI + MODELING 'WW'" at bounding box center [69, 286] width 94 height 20
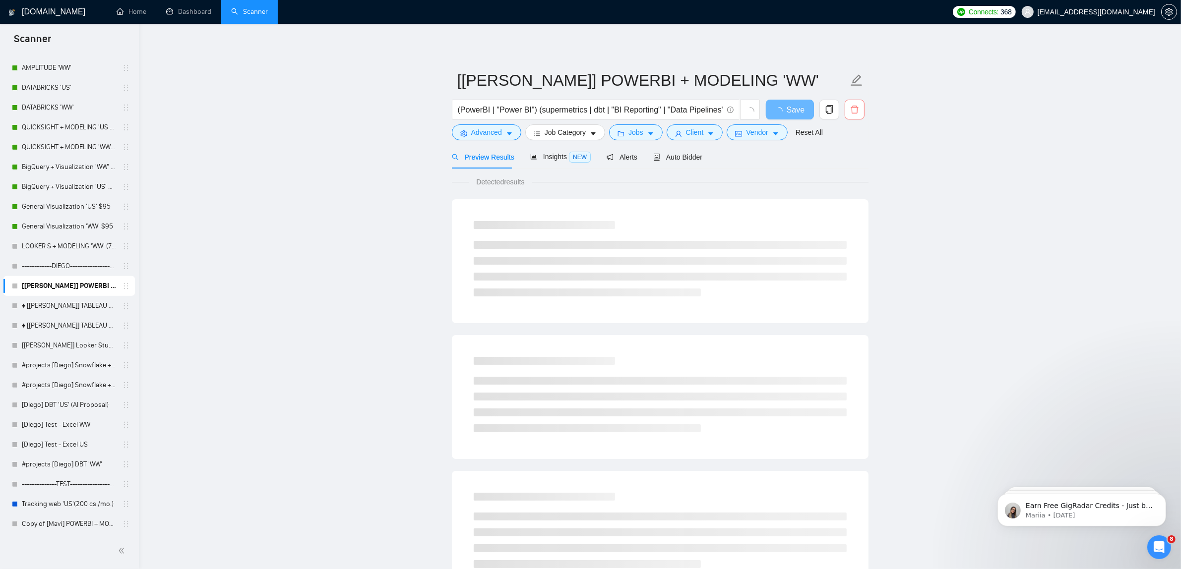
click at [853, 111] on icon "delete" at bounding box center [854, 109] width 9 height 9
click at [846, 154] on button "Yes" at bounding box center [847, 160] width 19 height 12
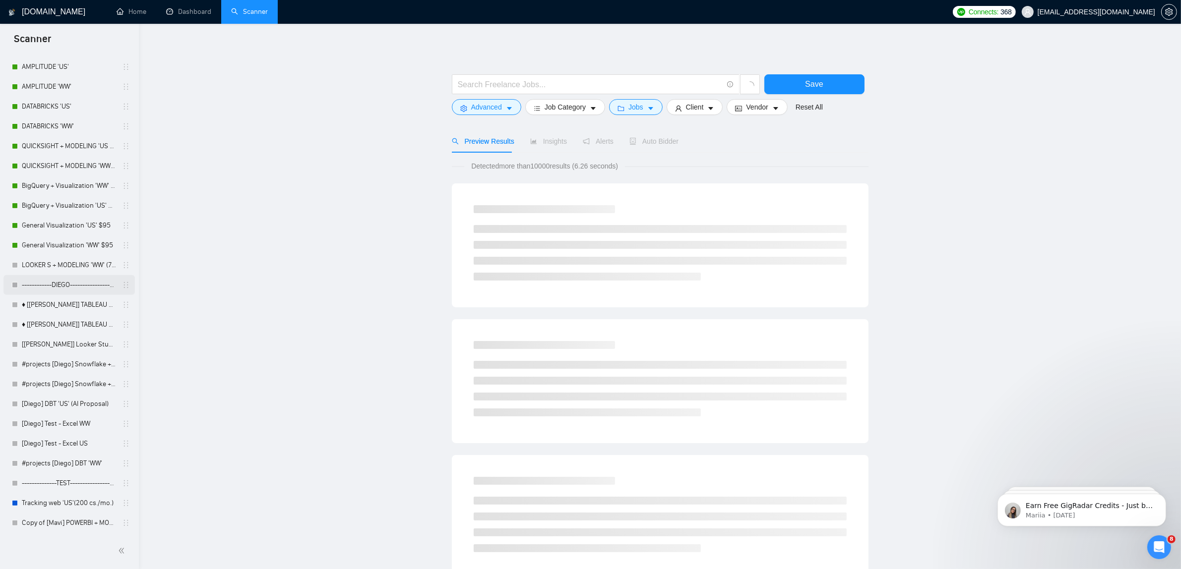
scroll to position [500, 0]
click at [59, 304] on link "♦ [[PERSON_NAME]] TABLEAU + MODELING 'US'" at bounding box center [69, 306] width 94 height 20
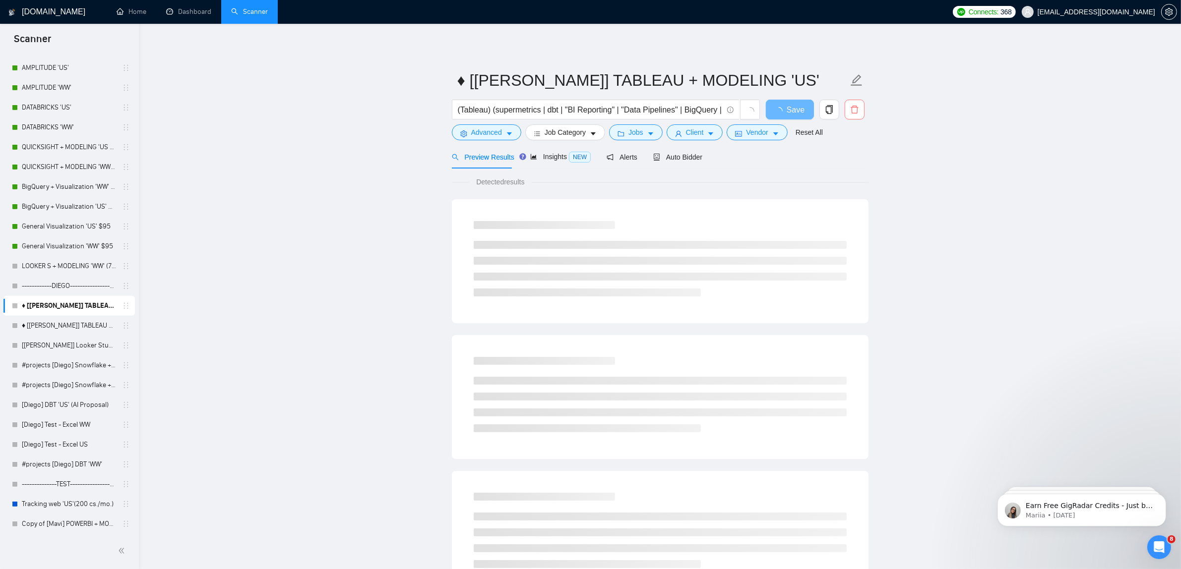
click at [844, 111] on button "button" at bounding box center [854, 110] width 20 height 20
click at [845, 167] on div "Are you sure you want to delete this scanner? No Yes" at bounding box center [782, 151] width 168 height 45
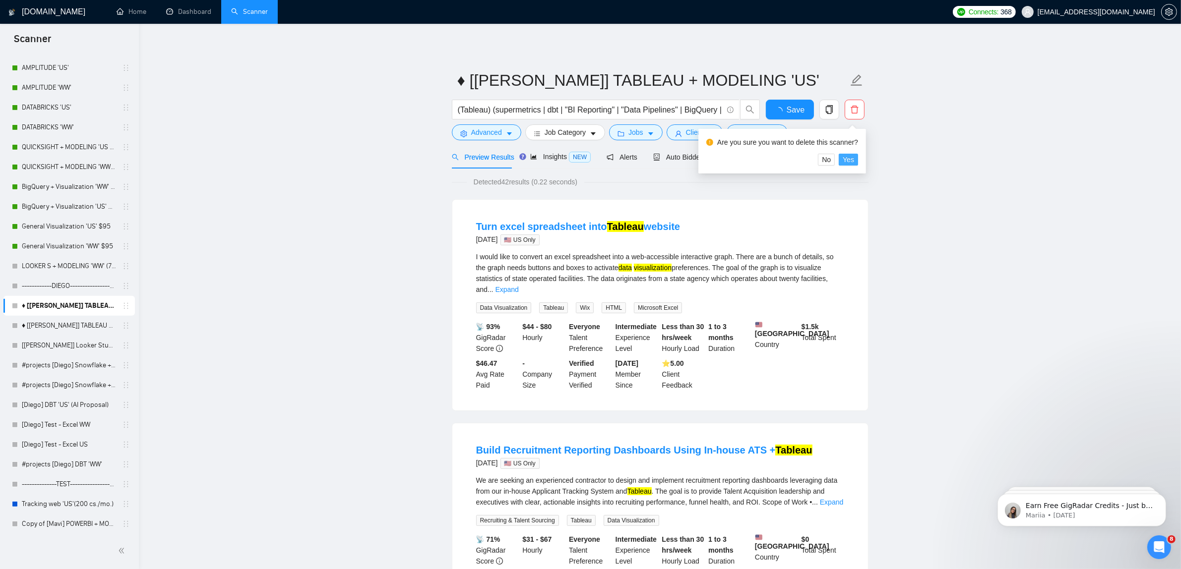
click at [851, 154] on span "Yes" at bounding box center [847, 159] width 11 height 11
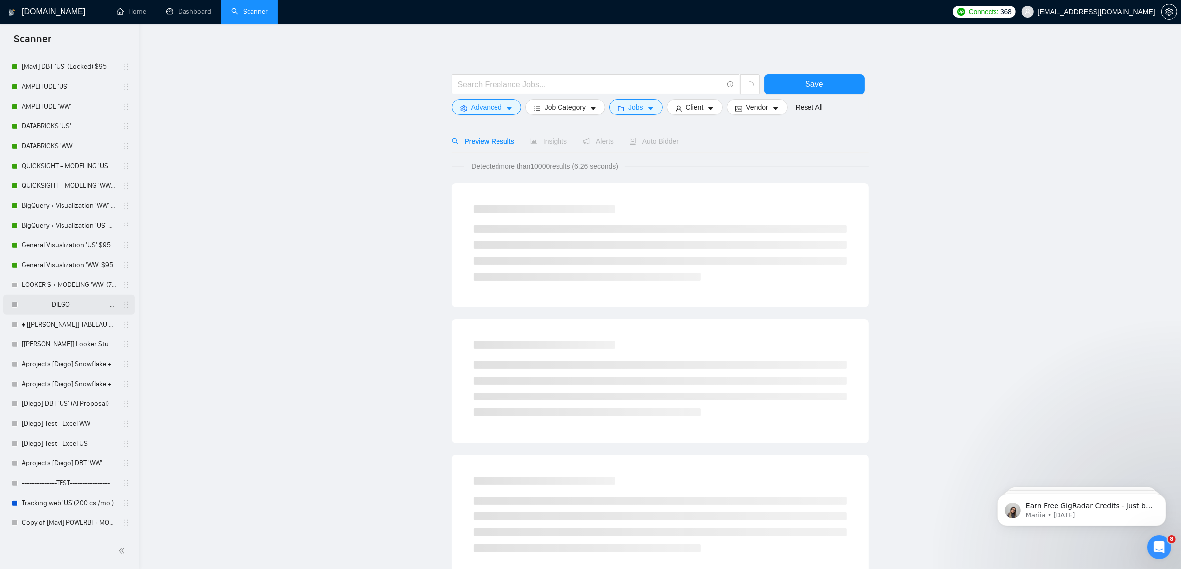
scroll to position [480, 0]
click at [54, 299] on link "------------DIEGO----------------------------------------------------------[OFF…" at bounding box center [69, 306] width 94 height 20
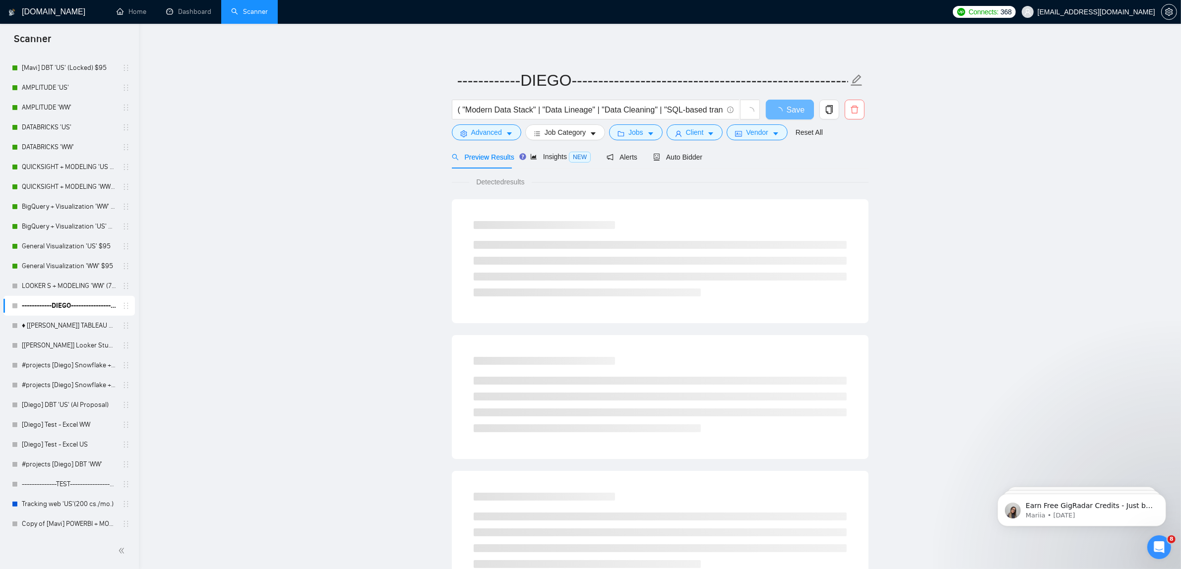
click at [854, 104] on button "button" at bounding box center [854, 110] width 20 height 20
click at [850, 152] on div "Are you sure you want to delete this scanner?" at bounding box center [782, 144] width 152 height 19
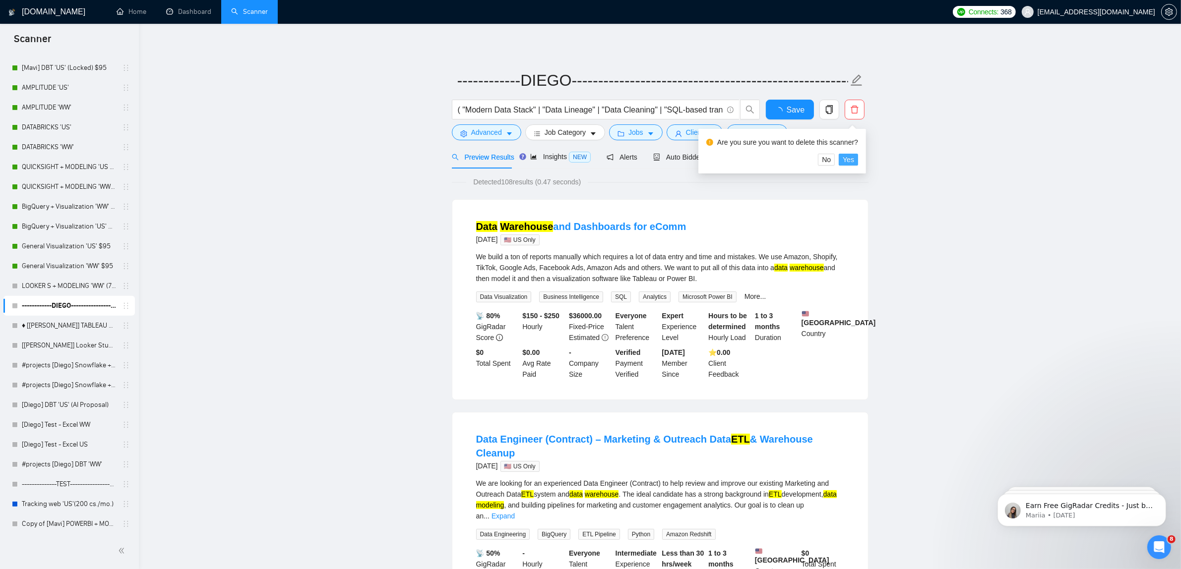
click at [846, 162] on span "Yes" at bounding box center [847, 159] width 11 height 11
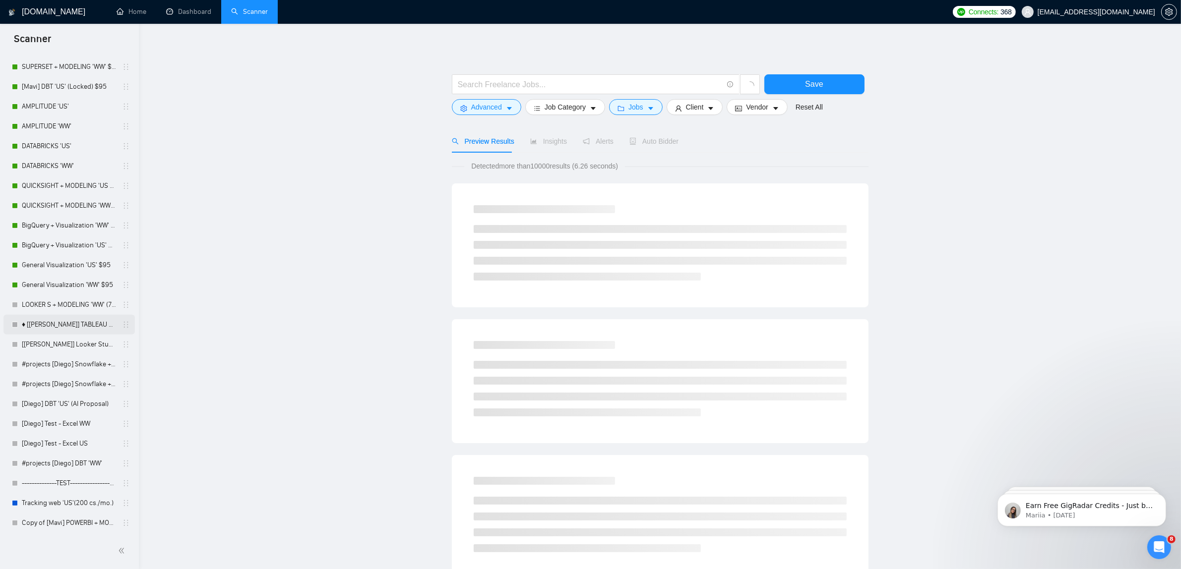
scroll to position [460, 0]
click at [77, 459] on link "#projects [Diego] DBT 'WW'" at bounding box center [69, 465] width 94 height 20
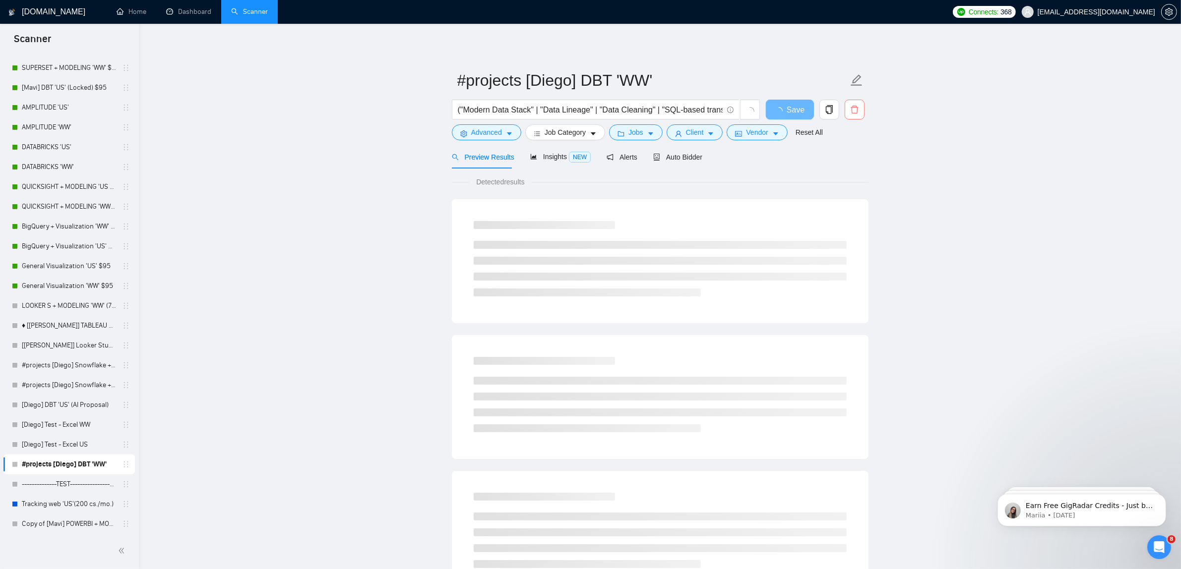
click at [863, 112] on span "delete" at bounding box center [854, 109] width 19 height 9
click at [853, 166] on div "Are you sure you want to delete this scanner? No Yes" at bounding box center [782, 151] width 168 height 45
click at [850, 157] on span "Yes" at bounding box center [847, 159] width 11 height 11
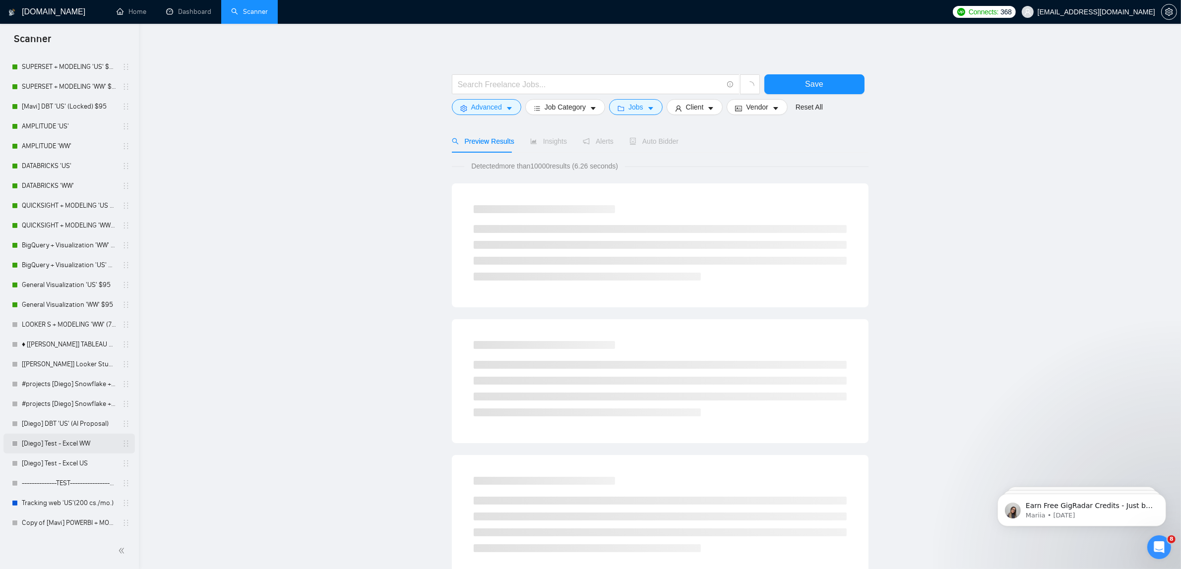
scroll to position [440, 0]
click at [94, 448] on link "[Diego] Test - Excel WW" at bounding box center [69, 445] width 94 height 20
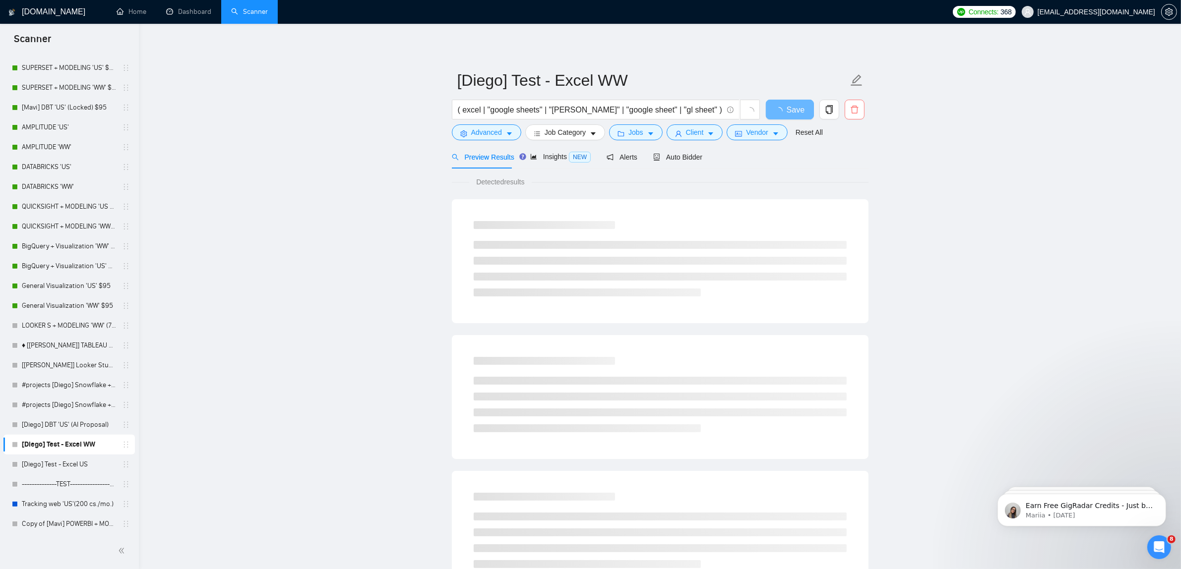
click at [850, 115] on button "button" at bounding box center [854, 110] width 20 height 20
click at [851, 159] on span "Yes" at bounding box center [847, 159] width 11 height 11
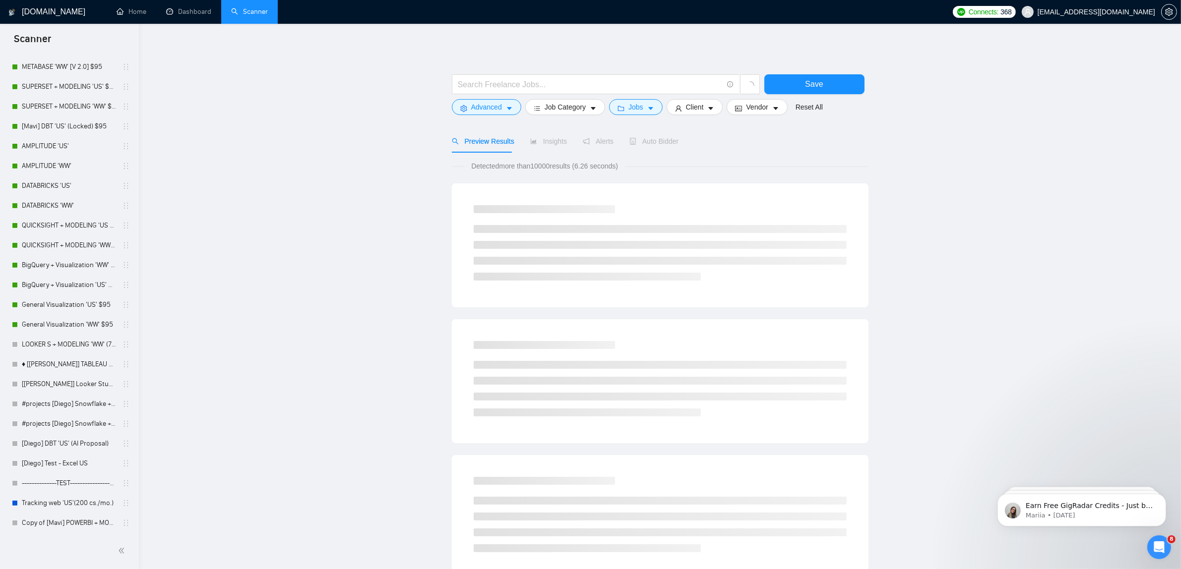
scroll to position [420, 0]
click at [72, 346] on link "LOOKER S + MODELING 'WW' (70 cs./mo.)" at bounding box center [69, 346] width 94 height 20
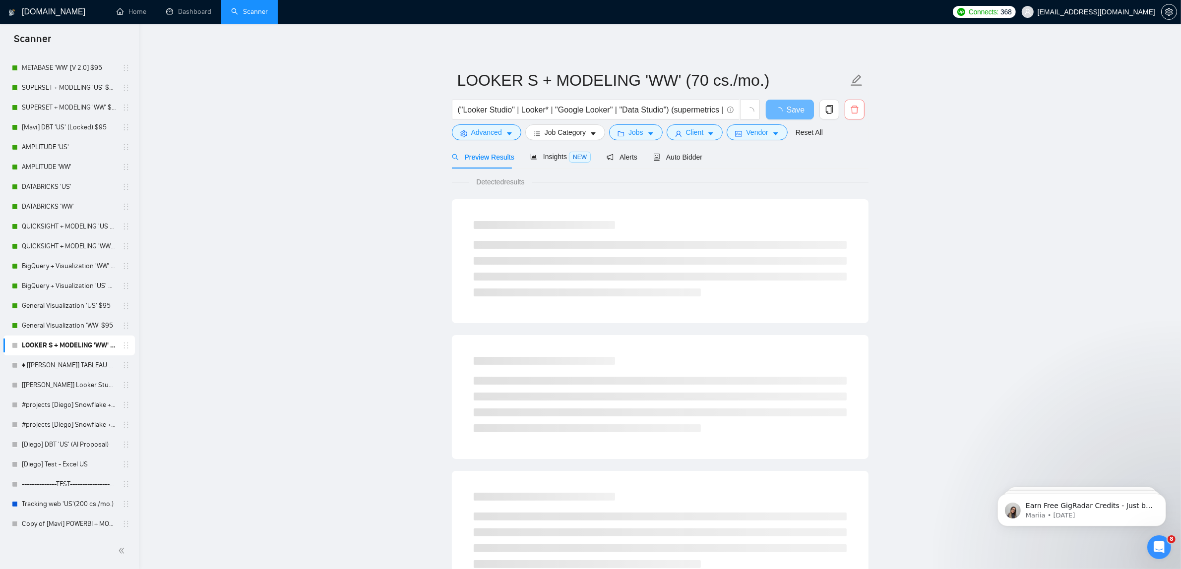
click at [852, 109] on icon "delete" at bounding box center [854, 109] width 9 height 9
click at [848, 159] on span "Yes" at bounding box center [847, 159] width 11 height 11
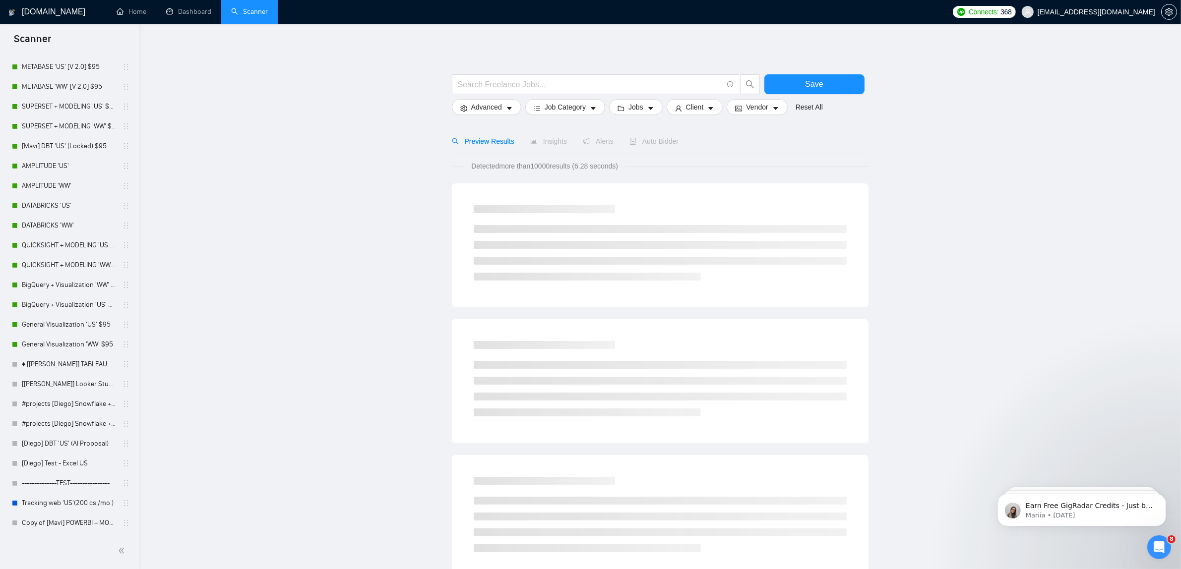
scroll to position [401, 0]
click at [68, 365] on link "♦ [[PERSON_NAME]] TABLEAU + MODELING 'WW'" at bounding box center [69, 366] width 94 height 20
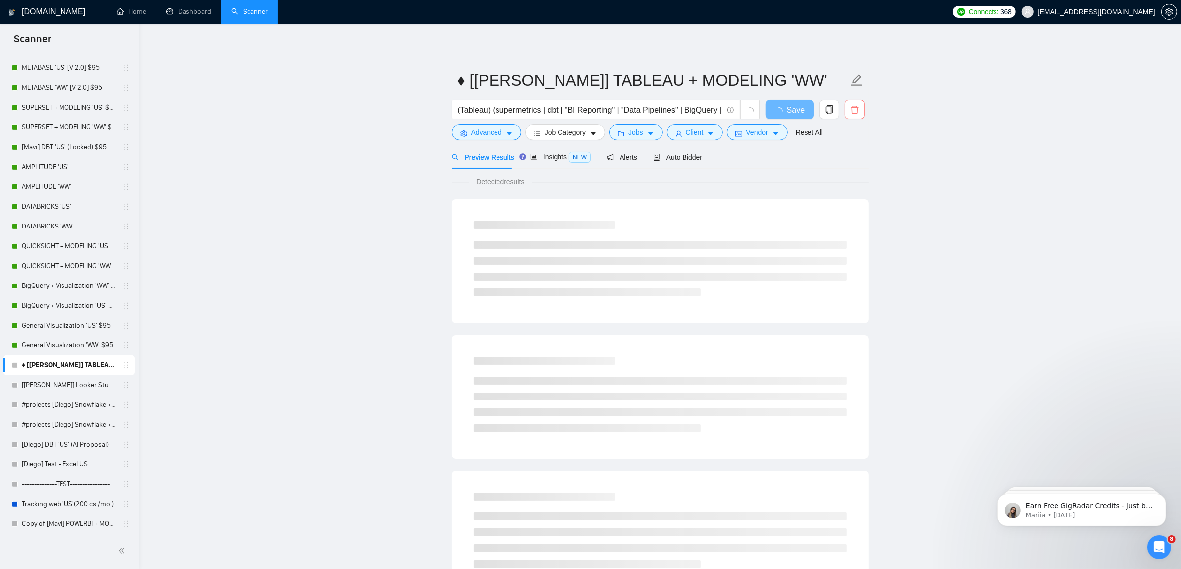
click at [851, 109] on icon "delete" at bounding box center [853, 110] width 7 height 8
click at [854, 159] on button "Yes" at bounding box center [847, 160] width 19 height 12
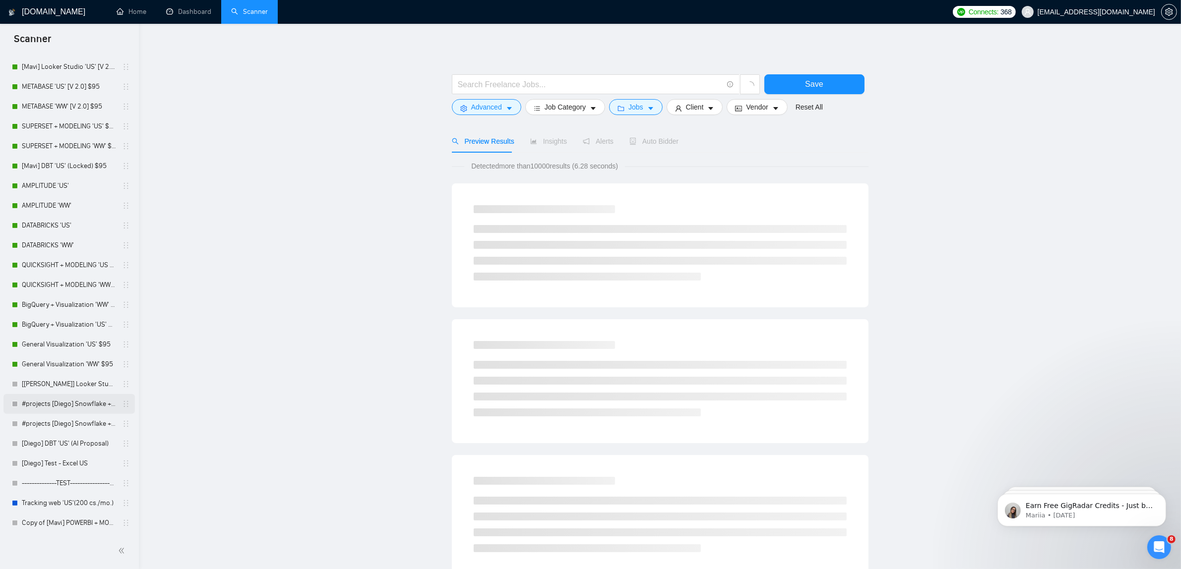
scroll to position [381, 0]
click at [77, 423] on link "#projects [Diego] Snowflake + Visualization 'WW'" at bounding box center [69, 425] width 94 height 20
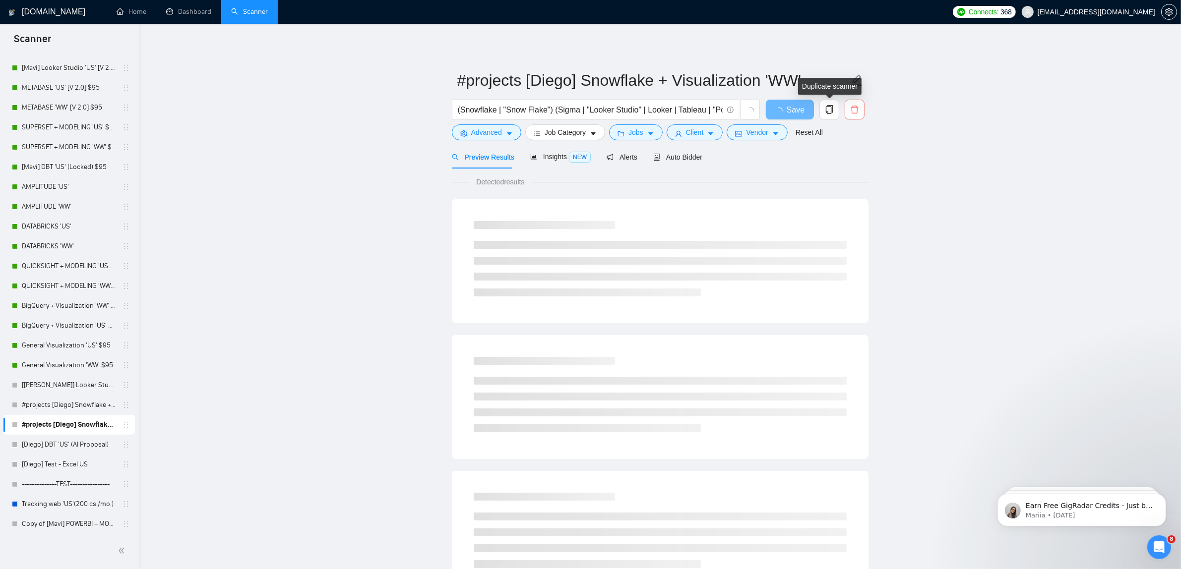
click at [858, 106] on icon "delete" at bounding box center [854, 109] width 9 height 9
click at [848, 154] on span "Yes" at bounding box center [847, 159] width 11 height 11
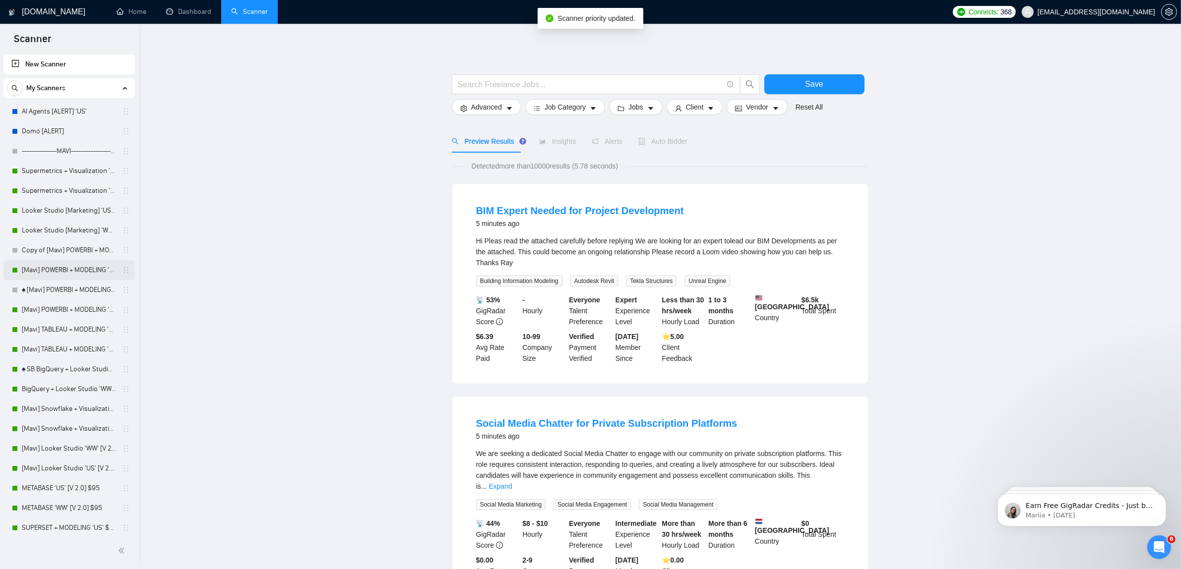
click at [37, 270] on link "[Mavi] POWERBI + MODELING 'US' [V. 2.2]" at bounding box center [69, 270] width 94 height 20
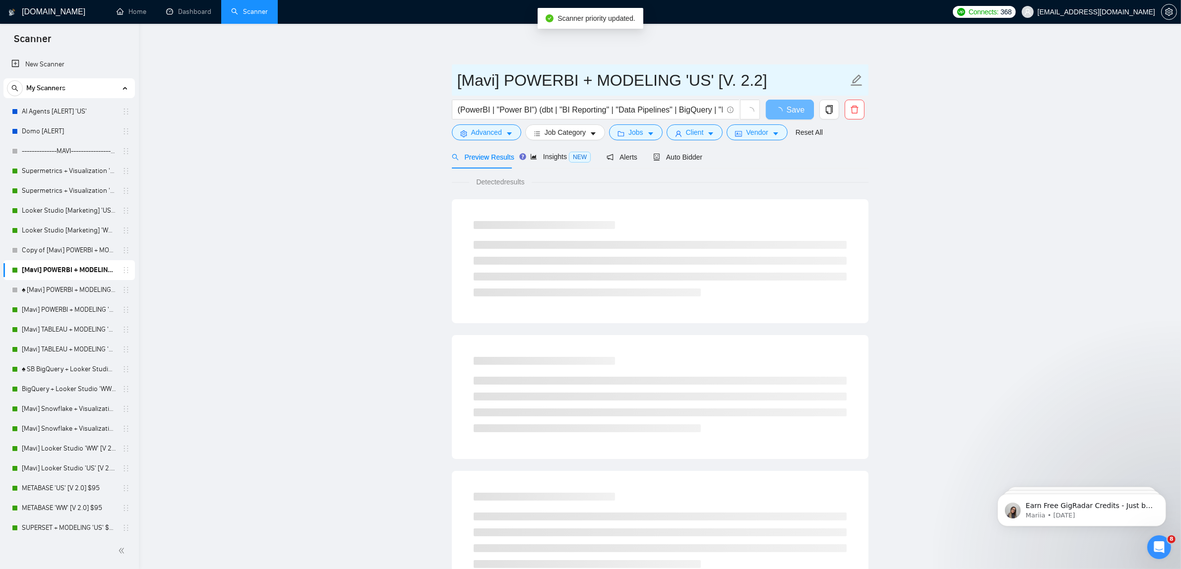
drag, startPoint x: 510, startPoint y: 78, endPoint x: 372, endPoint y: 88, distance: 138.2
click at [372, 88] on main "[Mavi] POWERBI + MODELING 'US' [V. 2.2] (PowerBI | "Power BI") (dbt | "BI Repor…" at bounding box center [660, 453] width 1010 height 827
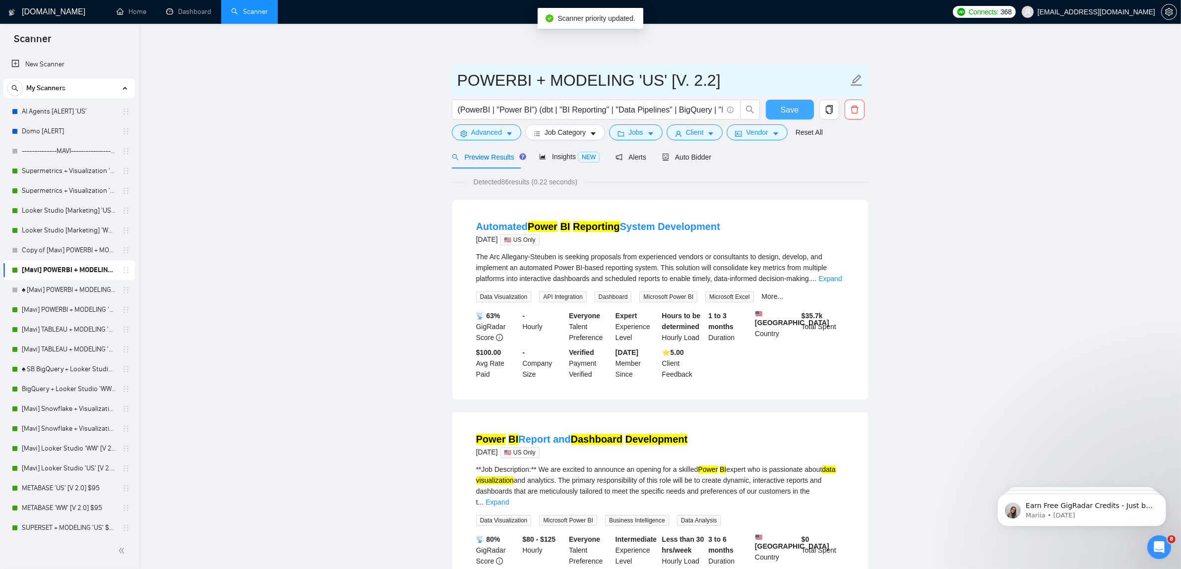
type input "POWERBI + MODELING 'US' [V. 2.2]"
click at [784, 109] on span "Save" at bounding box center [789, 110] width 18 height 12
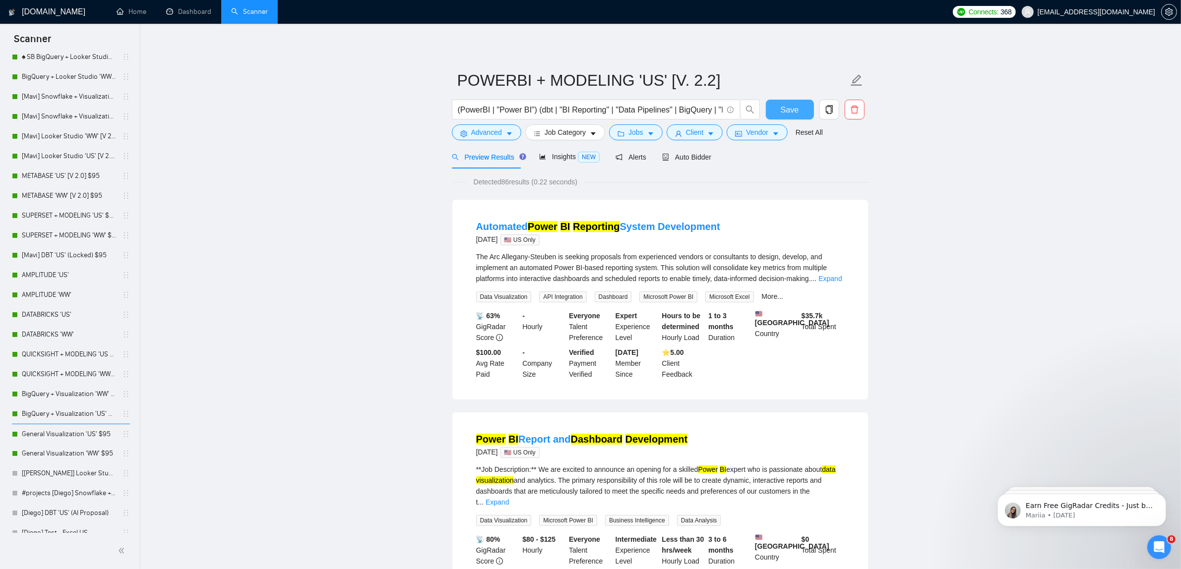
scroll to position [361, 0]
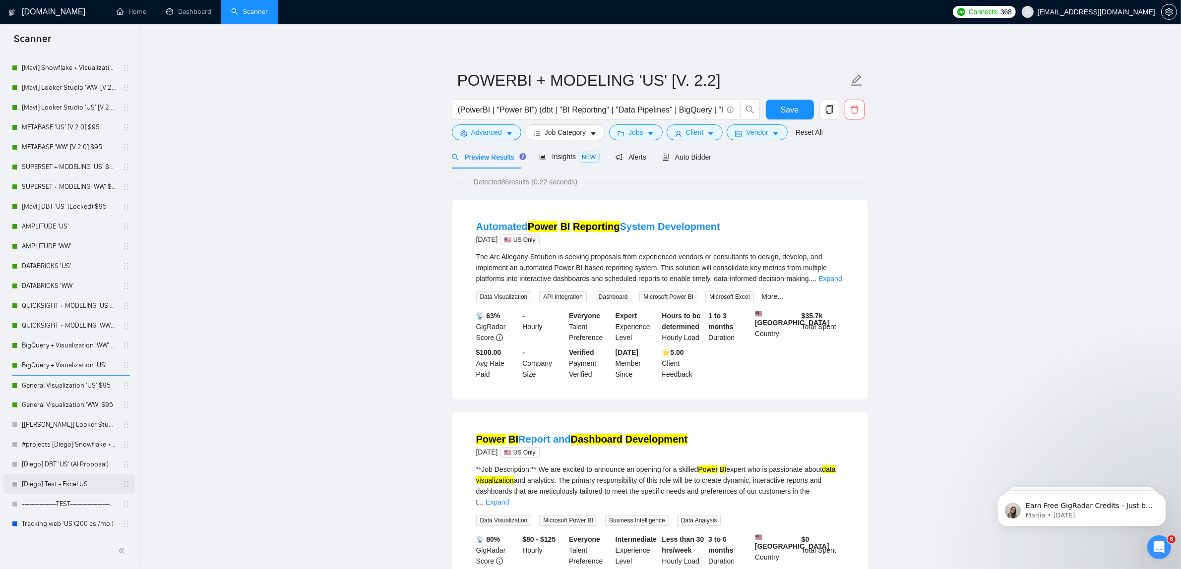
click at [80, 486] on link "[Diego] Test - Excel US" at bounding box center [69, 485] width 94 height 20
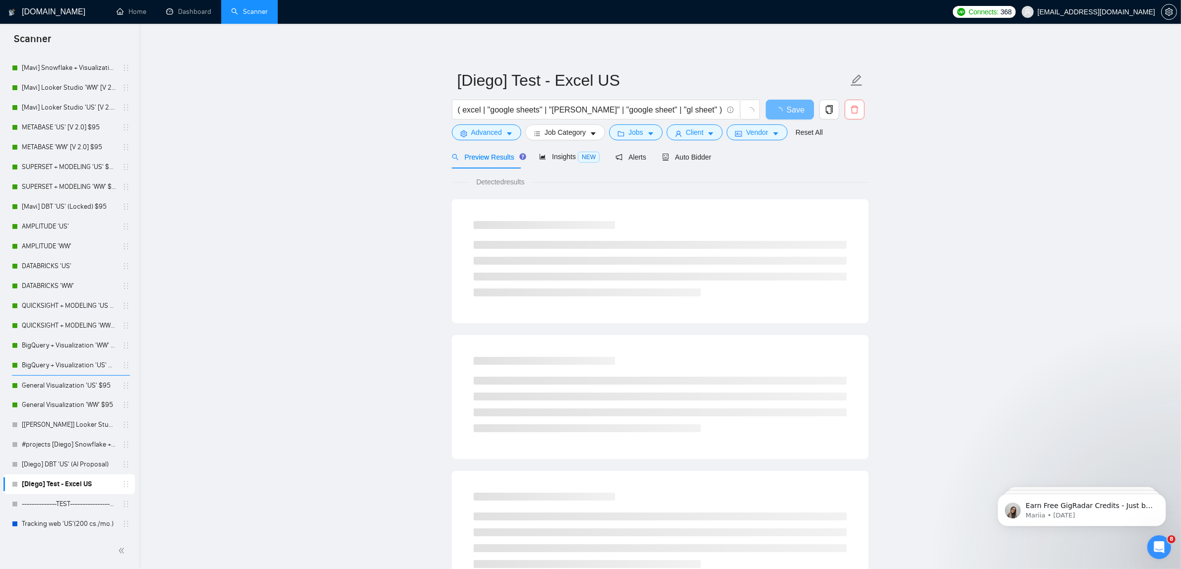
click at [850, 108] on icon "delete" at bounding box center [854, 109] width 9 height 9
click at [847, 157] on span "Yes" at bounding box center [847, 159] width 11 height 11
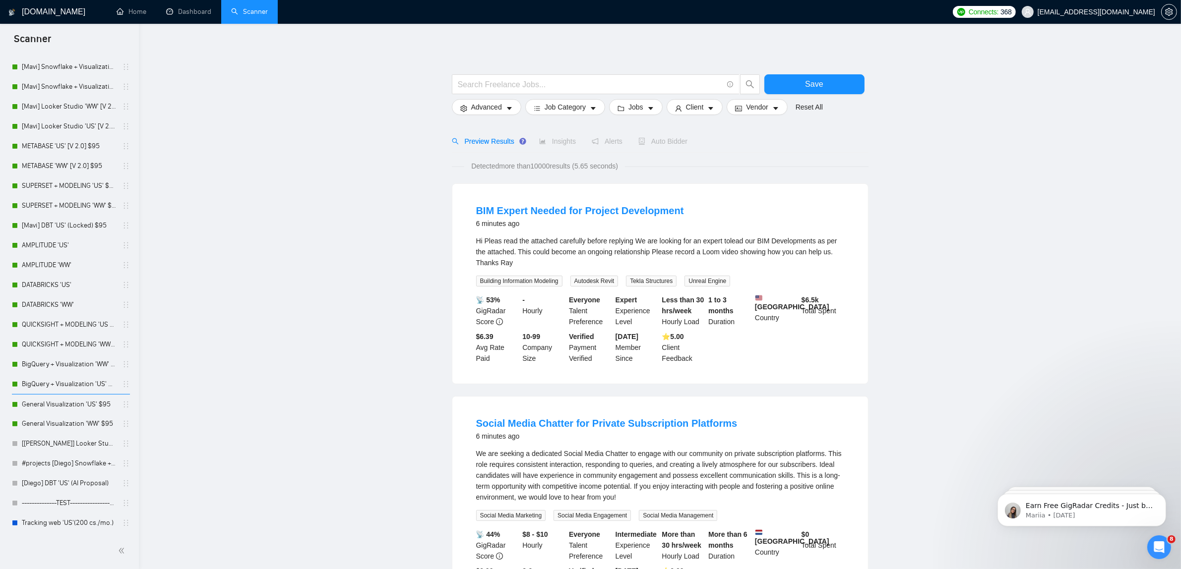
scroll to position [341, 0]
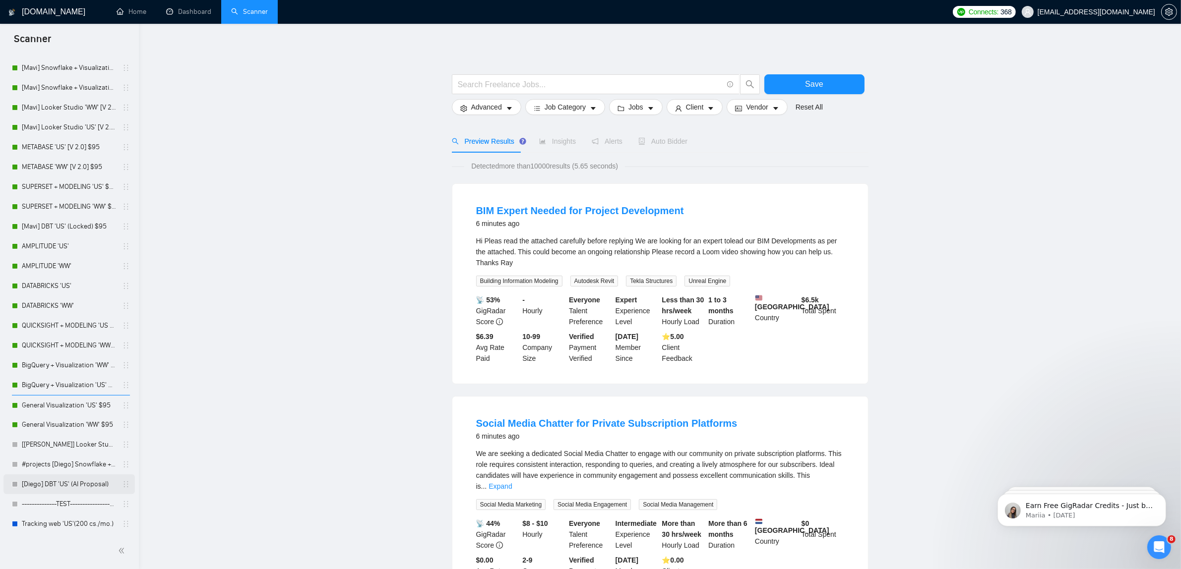
drag, startPoint x: 68, startPoint y: 459, endPoint x: 85, endPoint y: 479, distance: 26.0
click at [68, 459] on link "#projects [Diego] Snowflake + Visualization 'US'" at bounding box center [69, 465] width 94 height 20
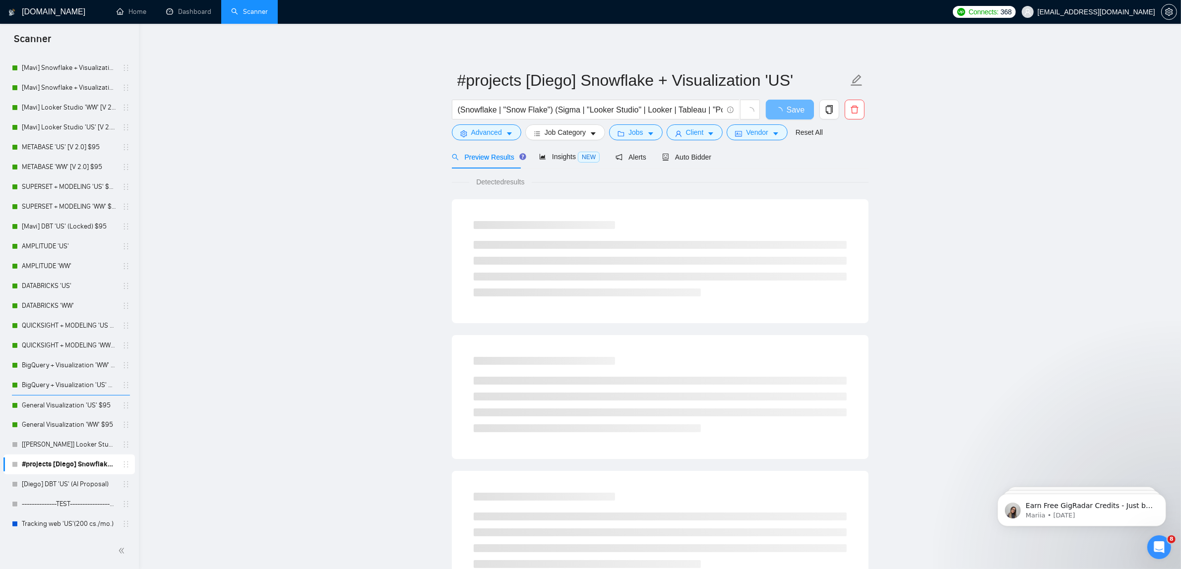
click at [55, 477] on link "[Diego] DBT 'US' (AI Proposal)" at bounding box center [69, 485] width 94 height 20
click at [852, 113] on icon "delete" at bounding box center [853, 110] width 7 height 8
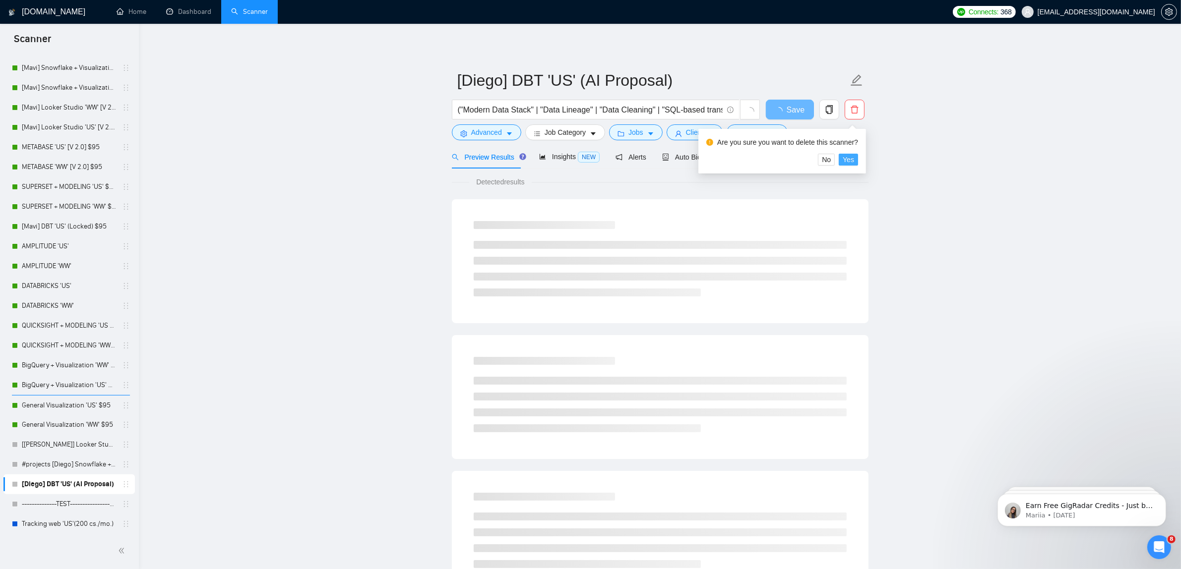
click at [843, 155] on span "Yes" at bounding box center [847, 159] width 11 height 11
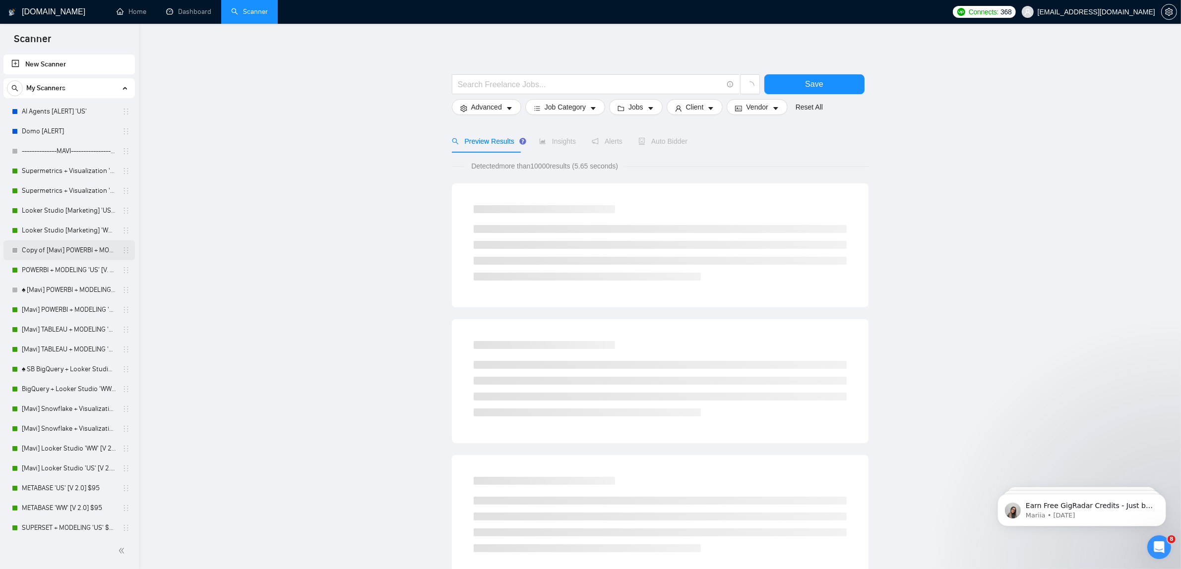
click at [62, 250] on link "Copy of [Mavi] POWERBI + MODELING 'US' [V. 2.2]" at bounding box center [69, 250] width 94 height 20
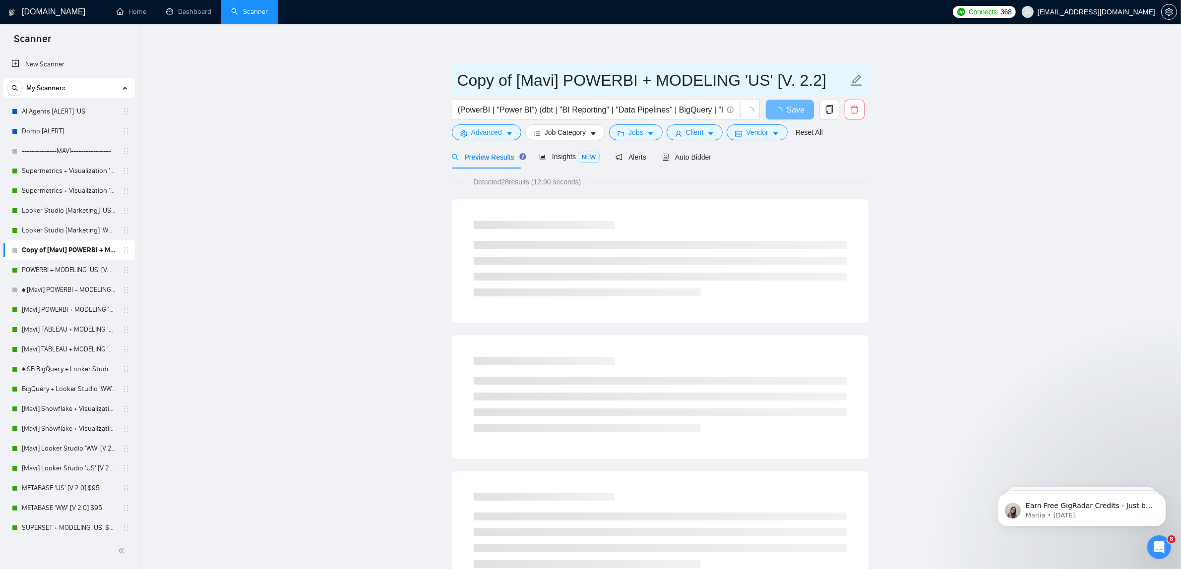
drag, startPoint x: 519, startPoint y: 78, endPoint x: 387, endPoint y: 75, distance: 131.4
drag, startPoint x: 508, startPoint y: 81, endPoint x: 415, endPoint y: 80, distance: 93.2
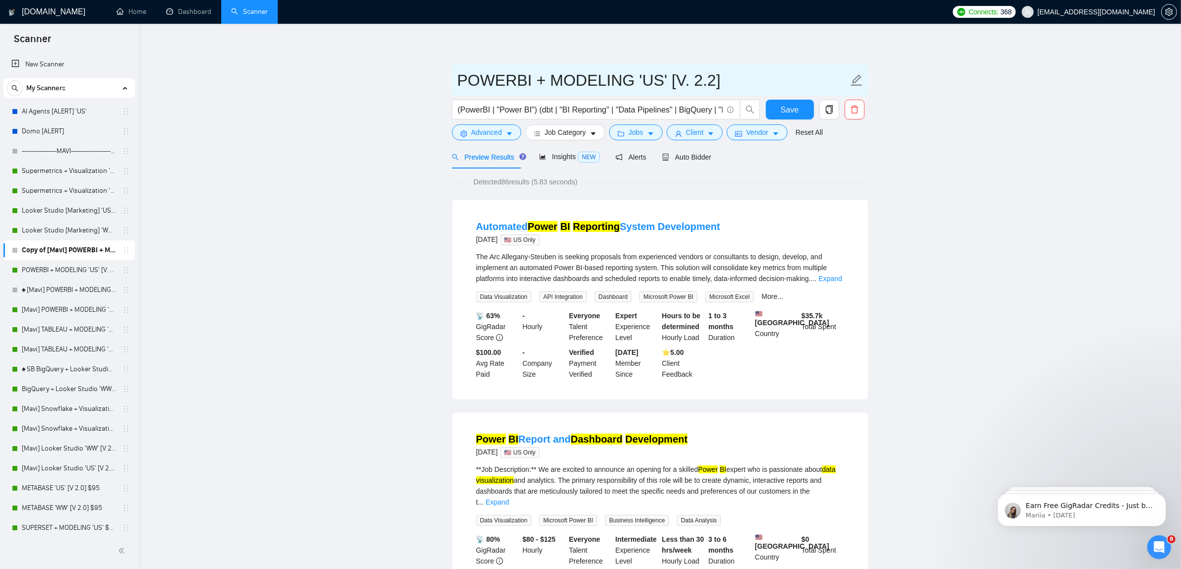
drag, startPoint x: 669, startPoint y: 77, endPoint x: 705, endPoint y: 77, distance: 35.2
click at [705, 77] on input "POWERBI + MODELING 'US' [V. 2.2]" at bounding box center [652, 80] width 391 height 25
type input "POWERBI + MODELING 'US' [FF]"
click at [796, 113] on span "Save" at bounding box center [789, 110] width 18 height 12
click at [700, 154] on span "Auto Bidder" at bounding box center [686, 157] width 49 height 8
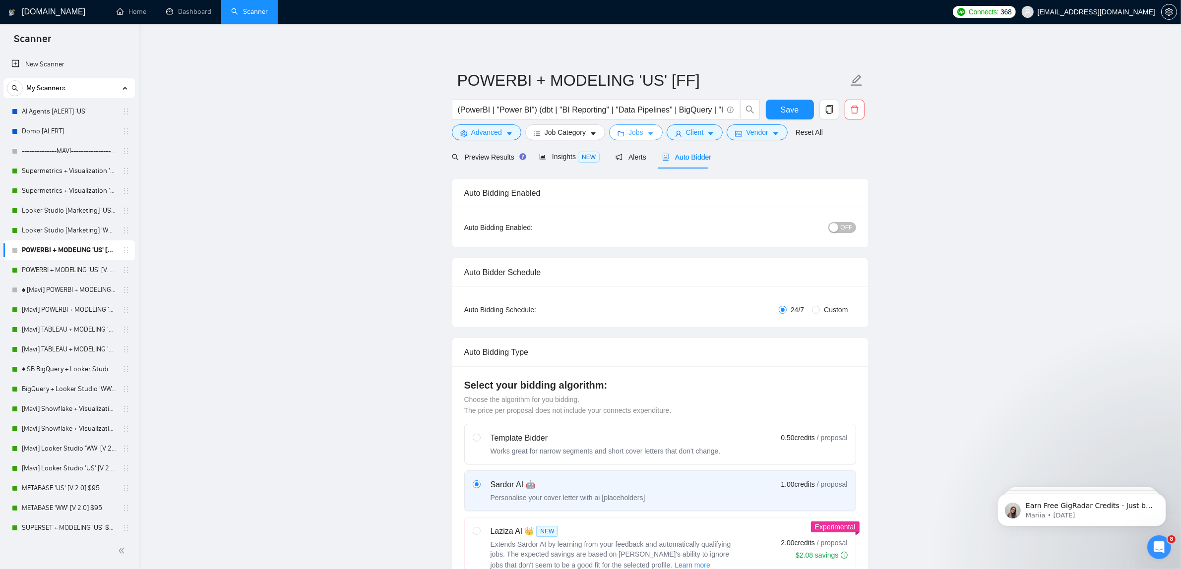
click at [621, 129] on button "Jobs" at bounding box center [636, 132] width 54 height 16
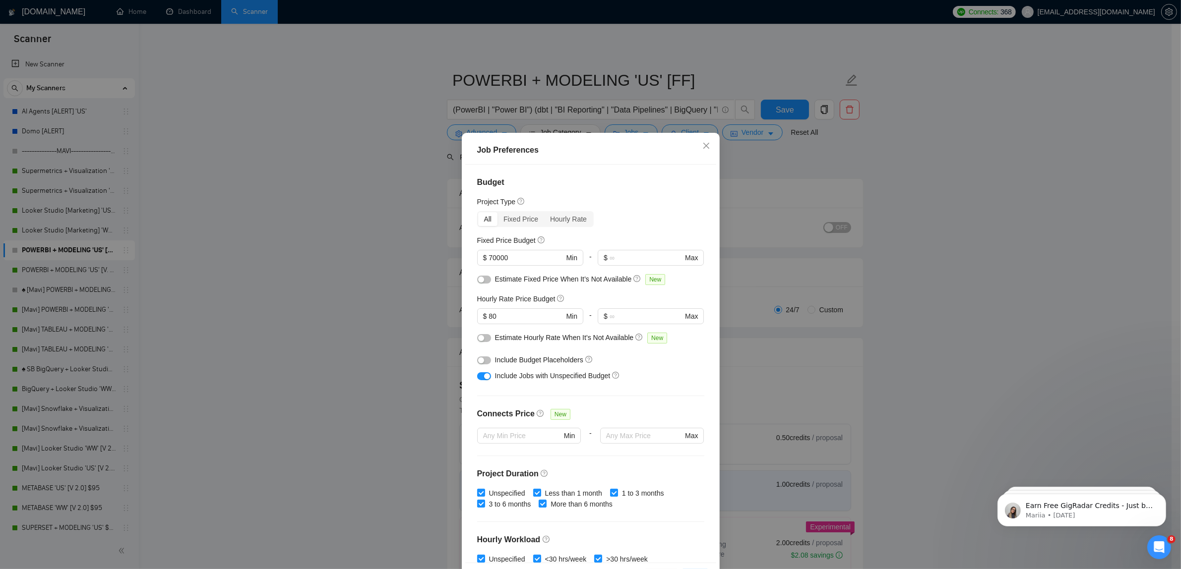
click at [861, 180] on div "Job Preferences Budget Project Type All Fixed Price Hourly Rate Fixed Price Bud…" at bounding box center [590, 284] width 1181 height 569
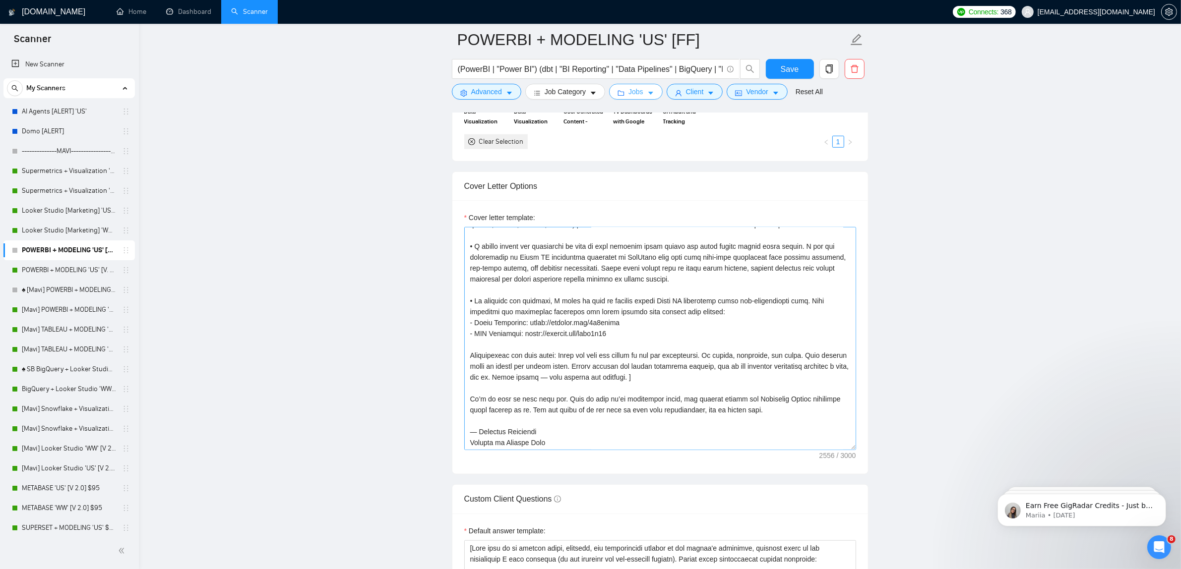
scroll to position [196, 0]
